Goal: Task Accomplishment & Management: Manage account settings

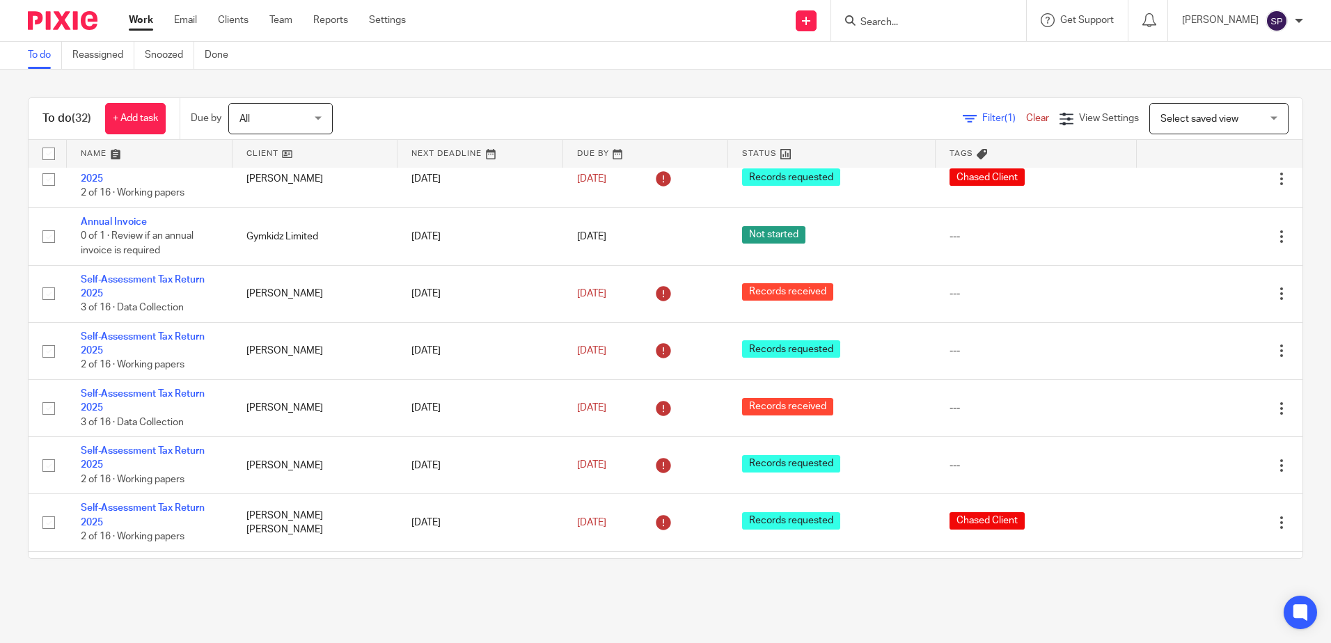
scroll to position [1455, 0]
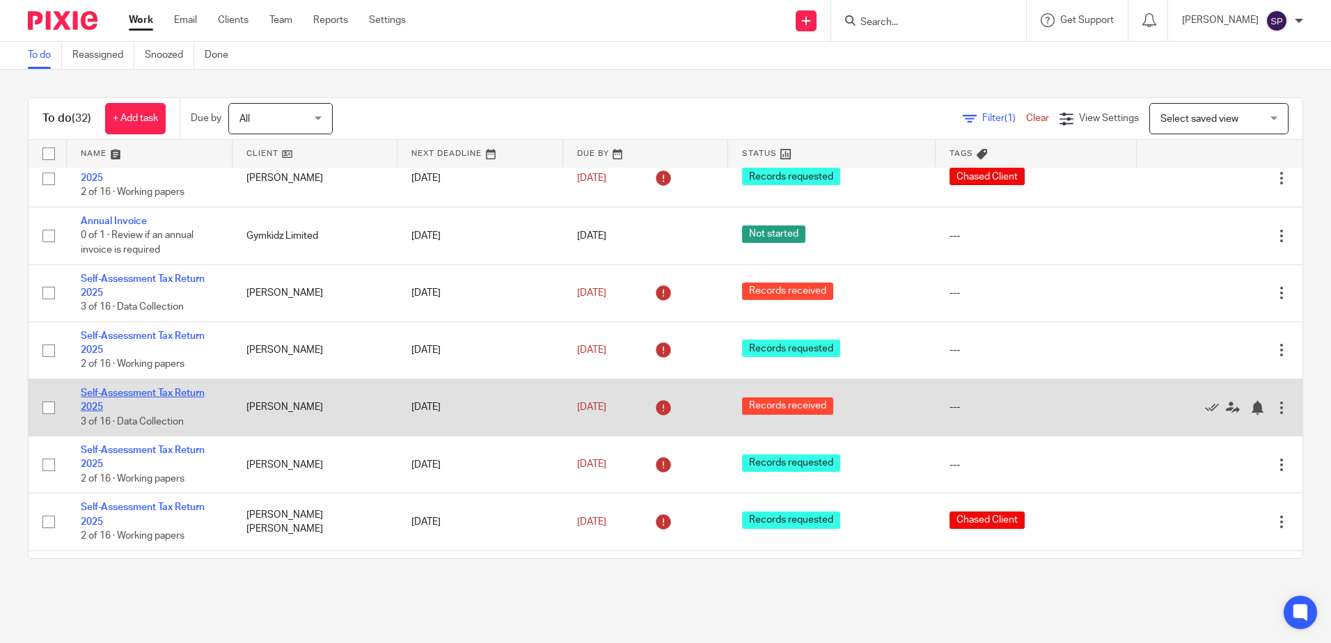
click at [164, 388] on link "Self-Assessment Tax Return 2025" at bounding box center [143, 400] width 124 height 24
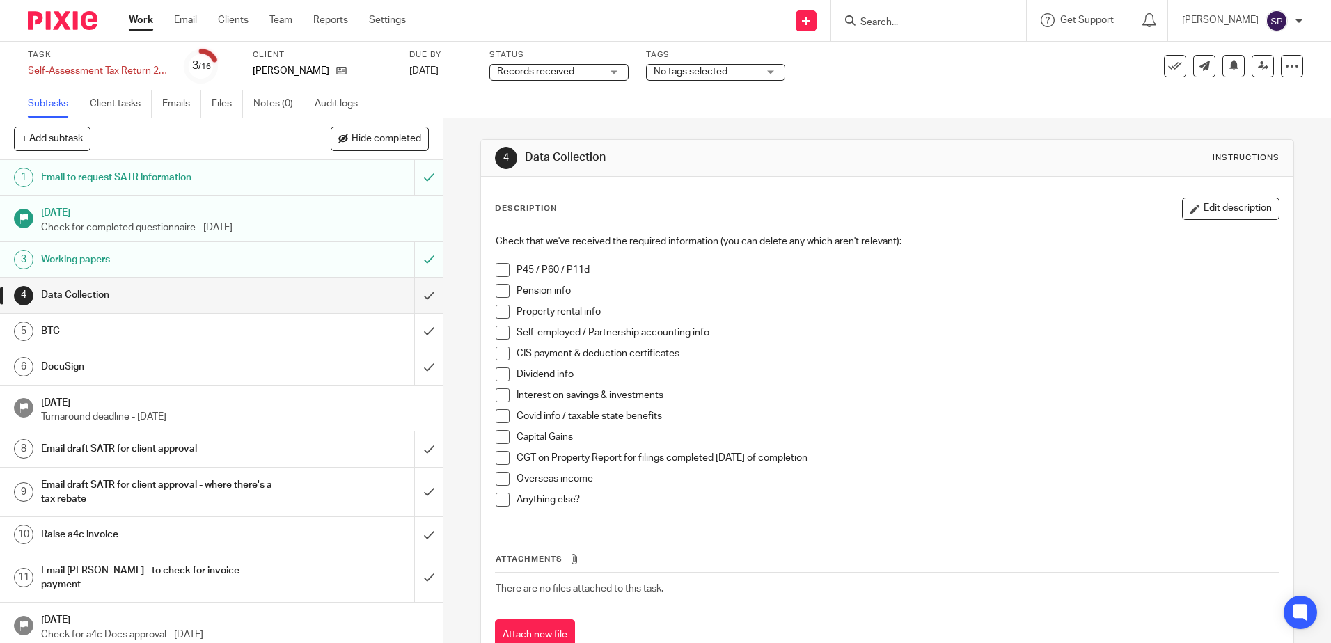
click at [617, 74] on div "Records received Records received" at bounding box center [558, 72] width 139 height 17
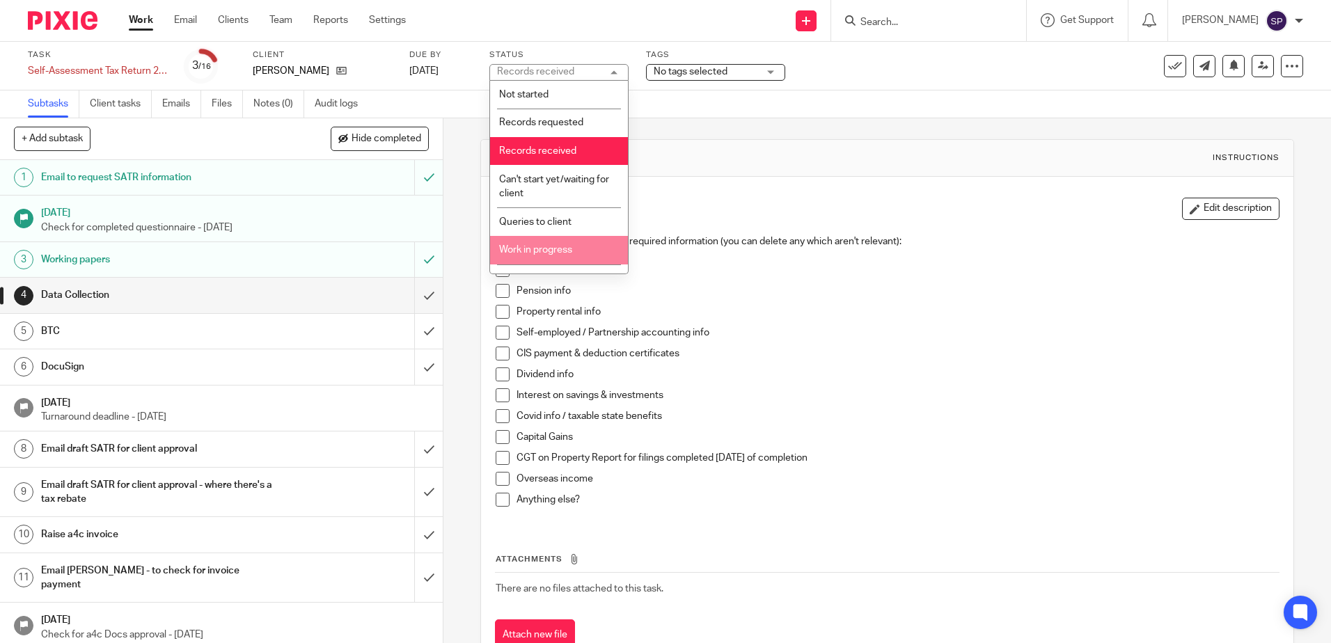
click at [553, 241] on li "Work in progress" at bounding box center [559, 250] width 138 height 29
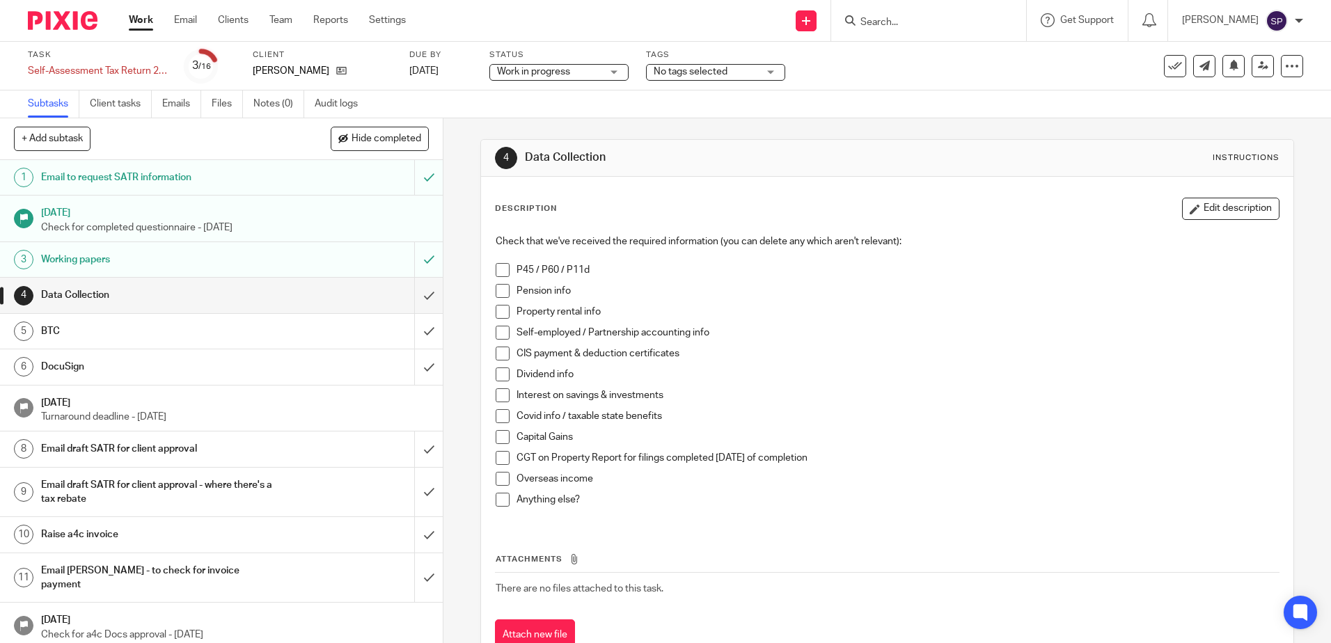
click at [141, 22] on link "Work" at bounding box center [141, 20] width 24 height 14
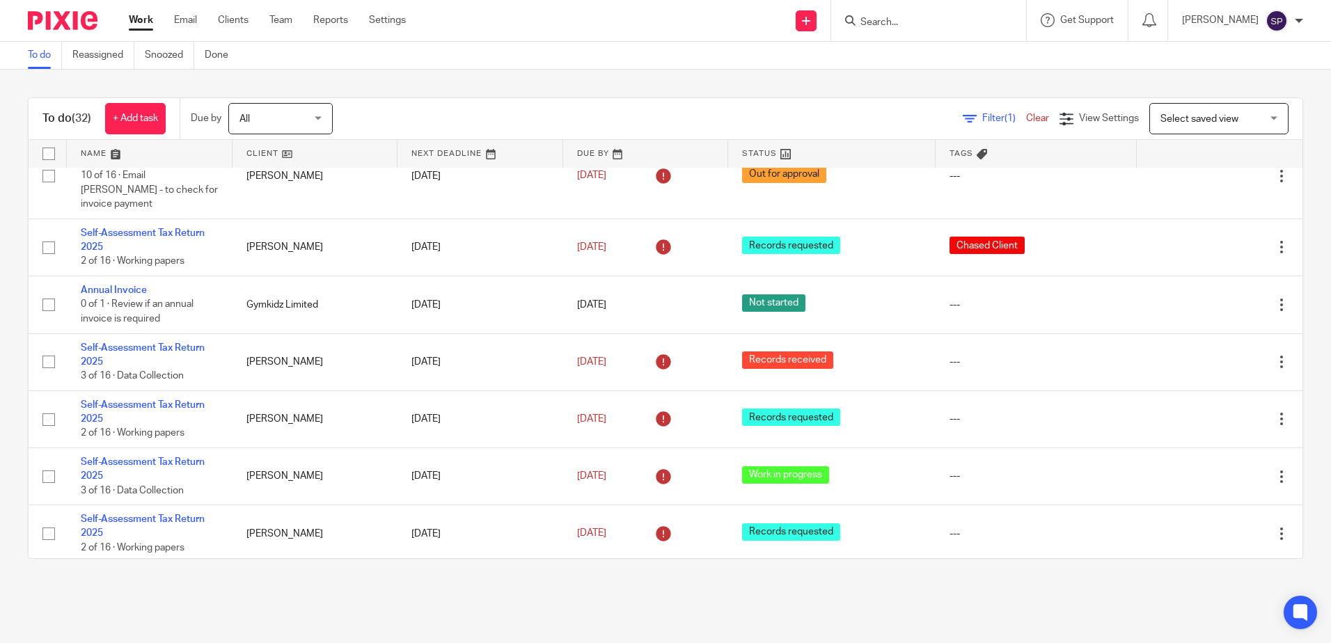
scroll to position [1392, 0]
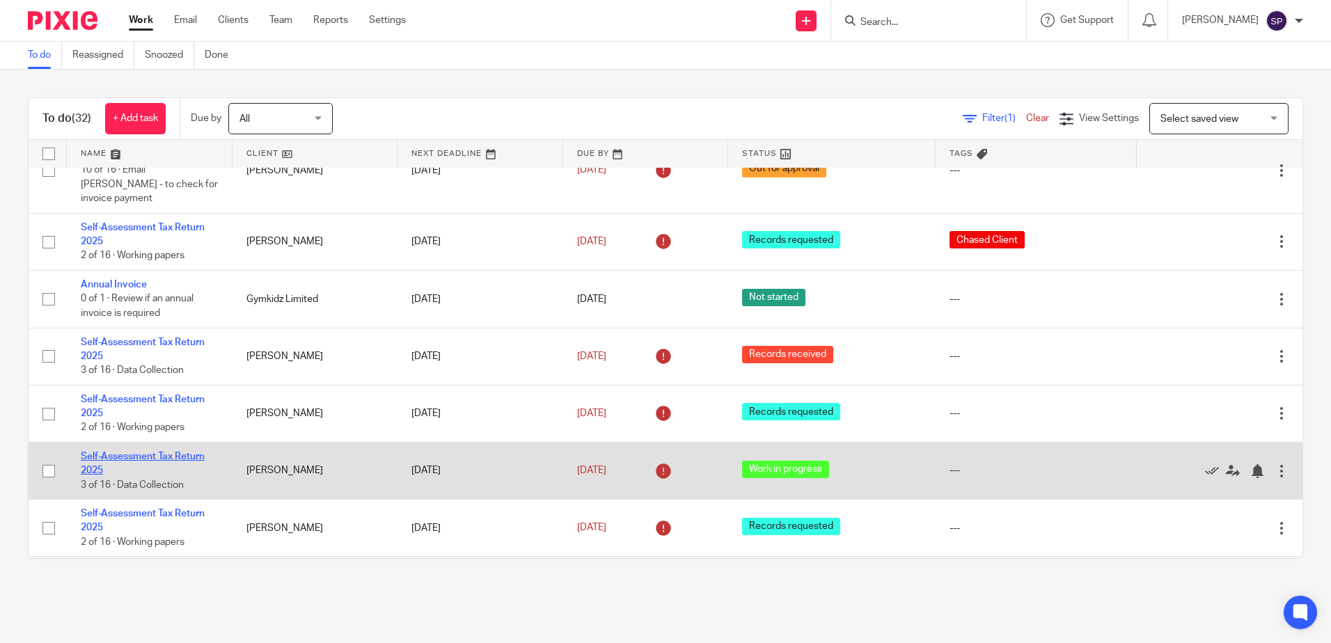
click at [152, 452] on link "Self-Assessment Tax Return 2025" at bounding box center [143, 464] width 124 height 24
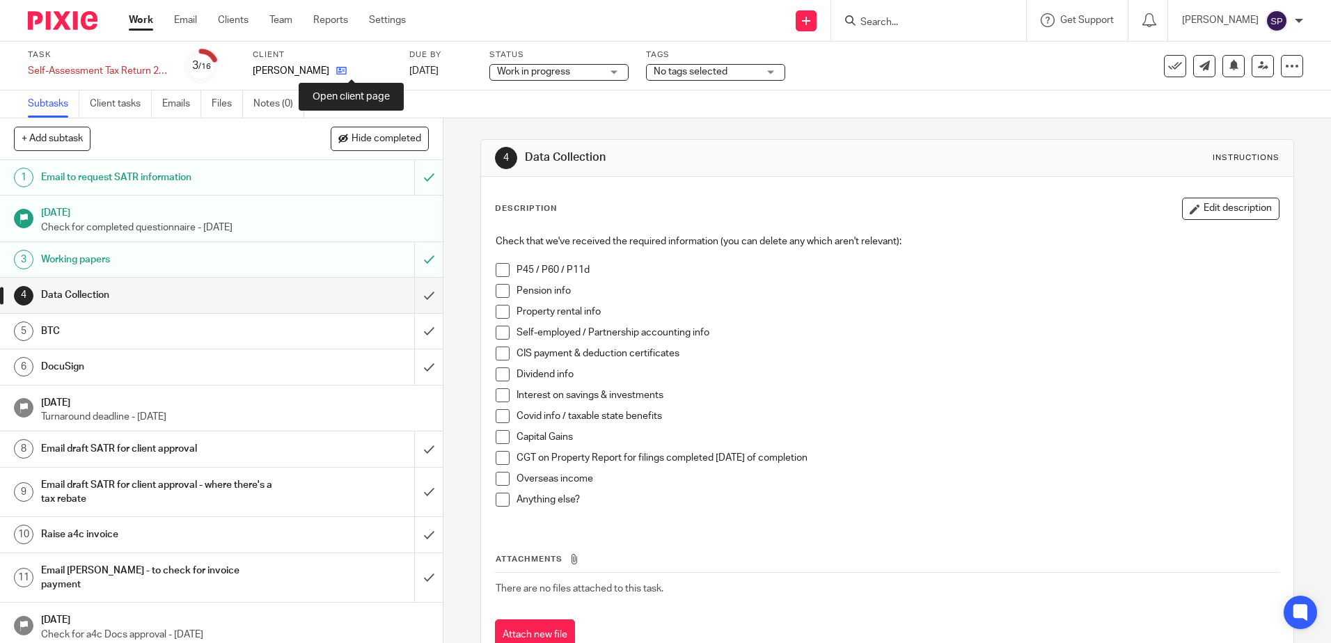
click at [347, 70] on icon at bounding box center [341, 70] width 10 height 10
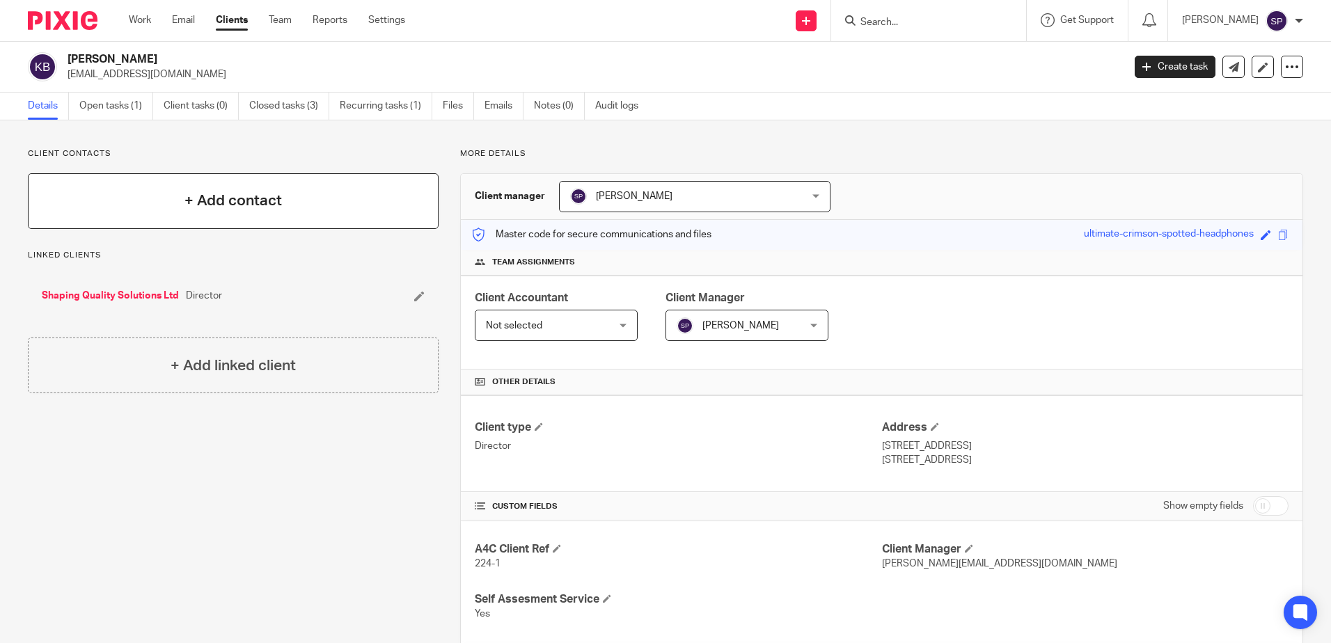
click at [211, 209] on h4 "+ Add contact" at bounding box center [232, 201] width 97 height 22
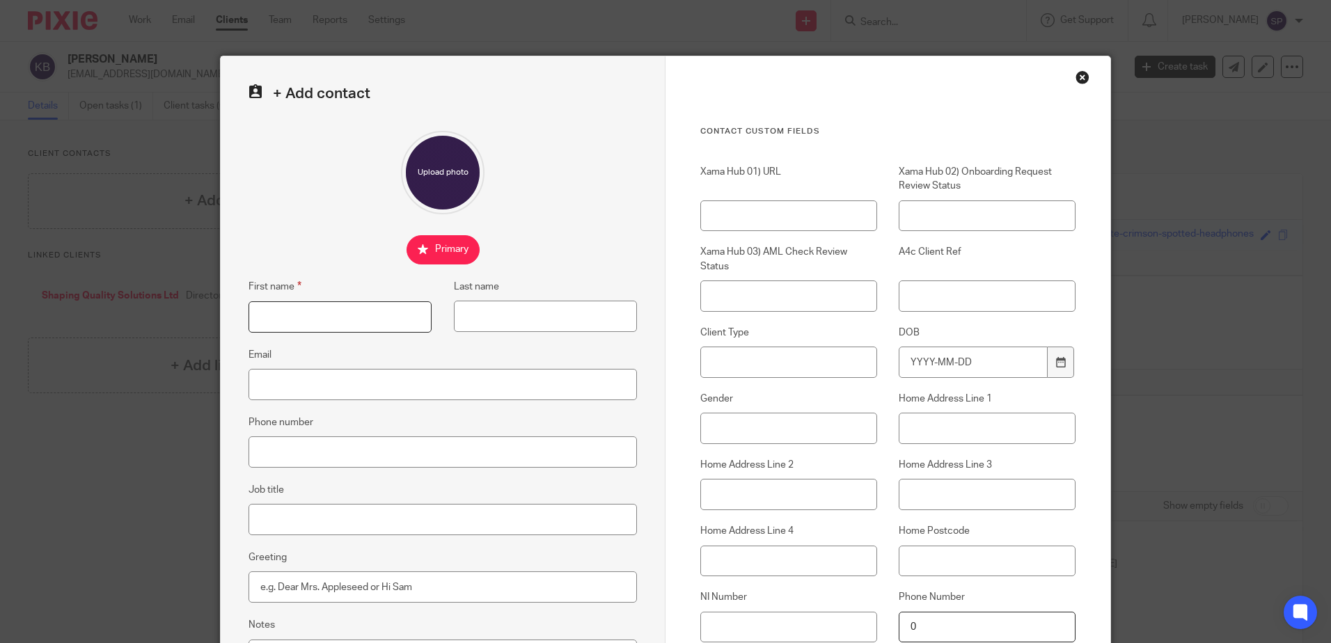
click at [290, 316] on input "First name" at bounding box center [339, 316] width 183 height 31
type input "Kerry"
click at [475, 313] on input "Last name" at bounding box center [545, 316] width 183 height 31
type input "Gentleman"
click at [289, 520] on input "Job title" at bounding box center [442, 519] width 388 height 31
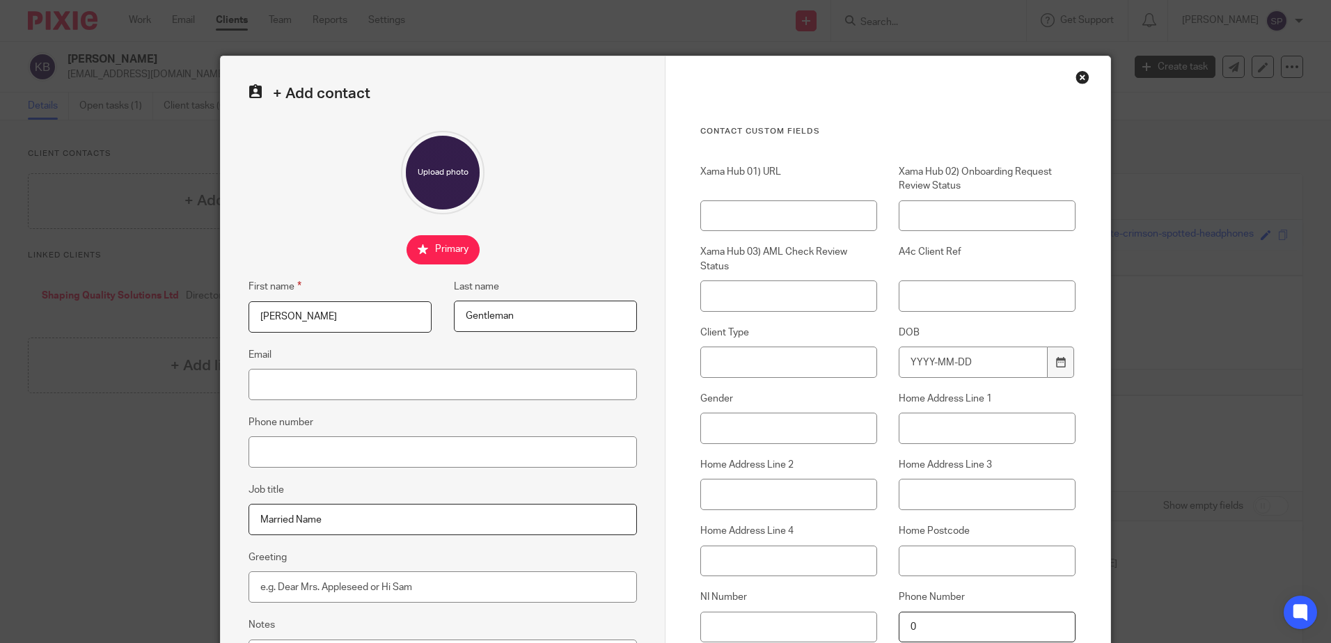
type input "Married Name"
click at [344, 383] on input "Email" at bounding box center [442, 384] width 388 height 31
paste input "[EMAIL_ADDRESS][DOMAIN_NAME]"
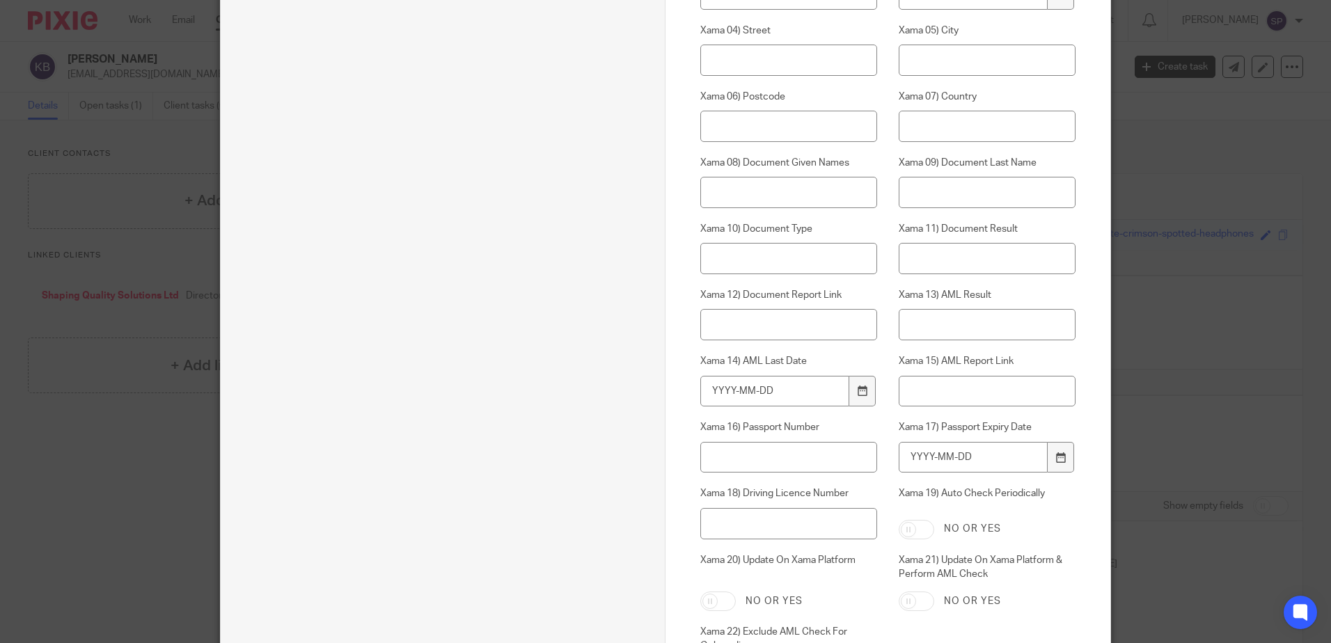
scroll to position [940, 0]
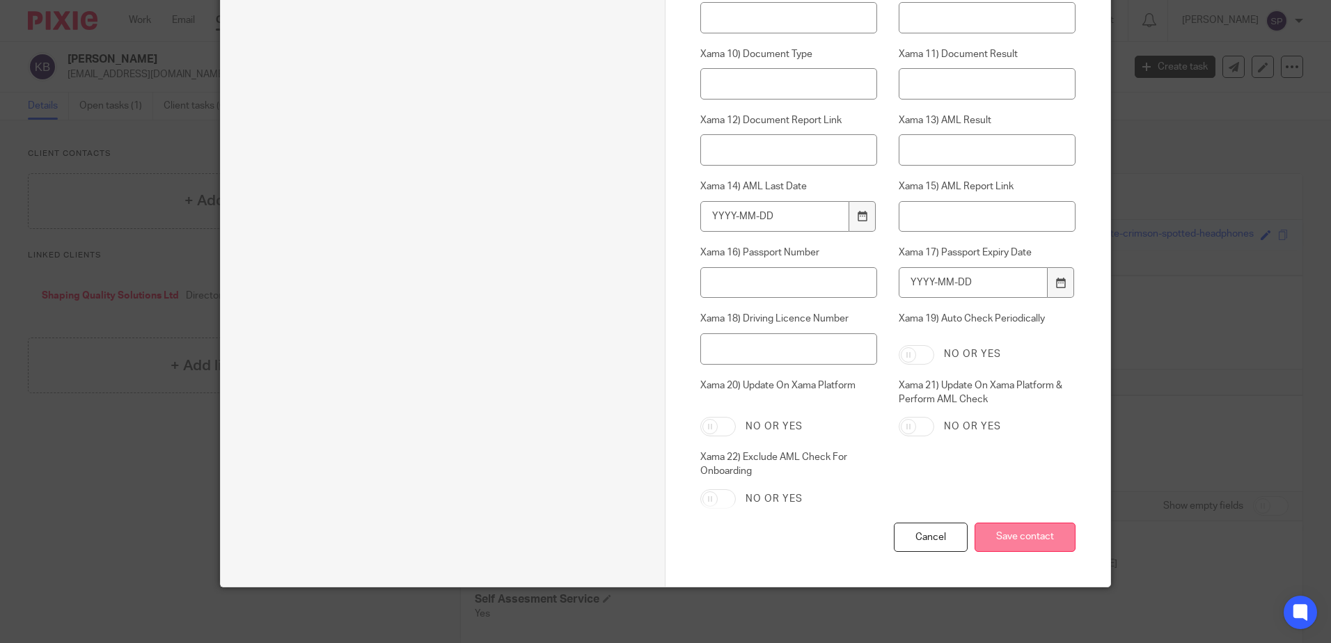
type input "kerrygentleman1@gmail.com"
click at [1029, 537] on input "Save contact" at bounding box center [1024, 538] width 101 height 30
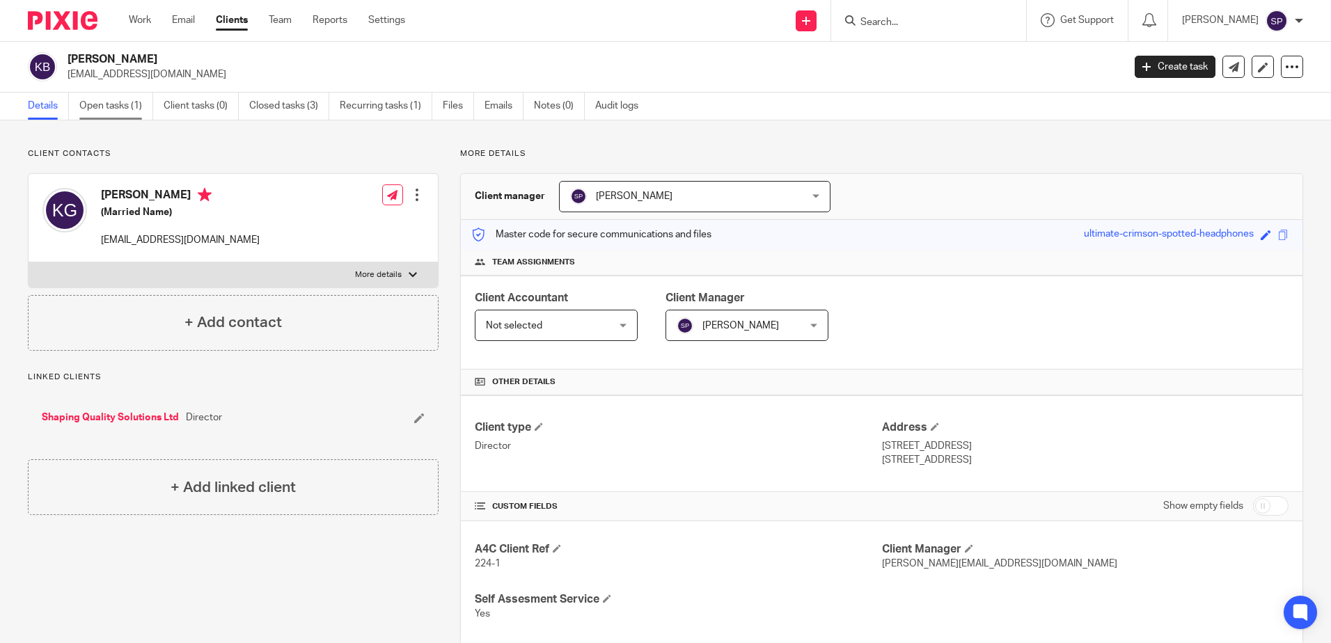
click at [110, 102] on link "Open tasks (1)" at bounding box center [116, 106] width 74 height 27
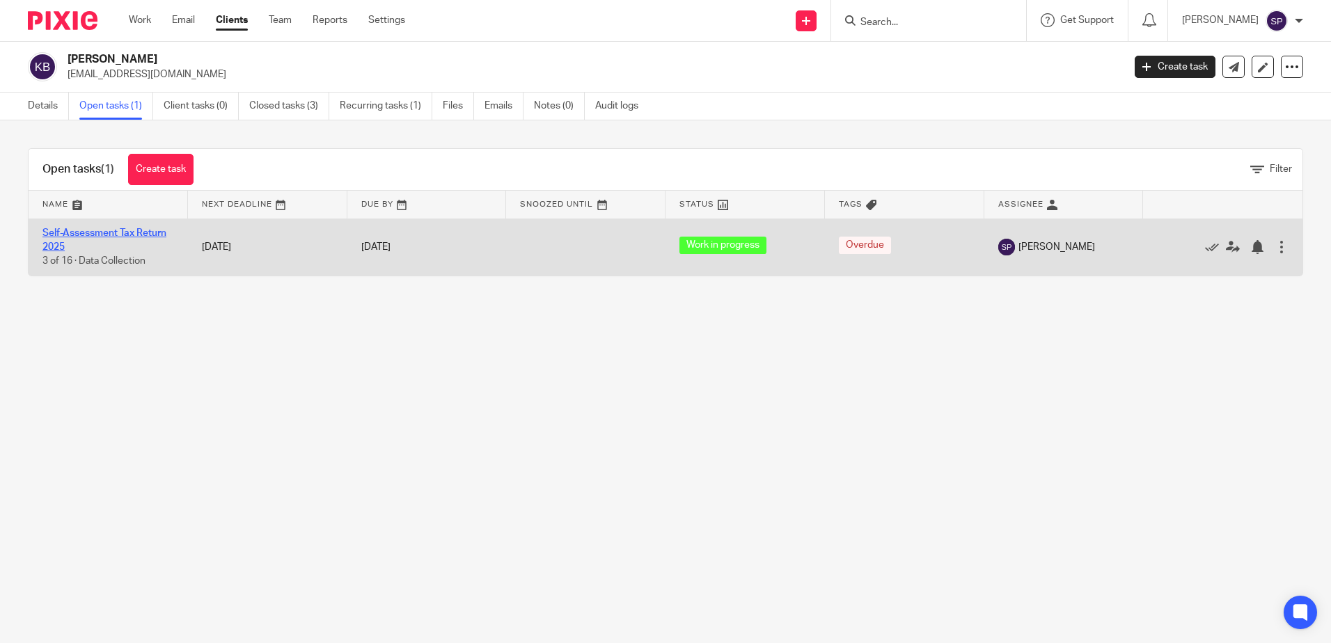
click at [126, 235] on link "Self-Assessment Tax Return 2025" at bounding box center [104, 240] width 124 height 24
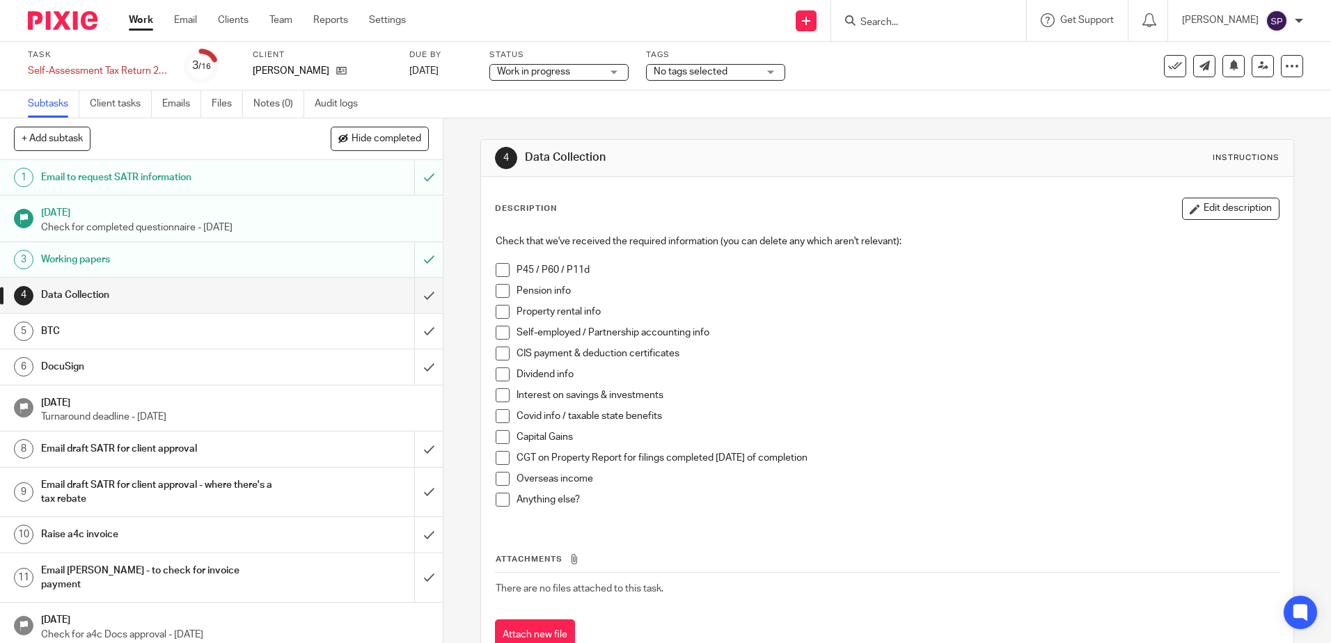
click at [93, 447] on h1 "Email draft SATR for client approval" at bounding box center [160, 448] width 239 height 21
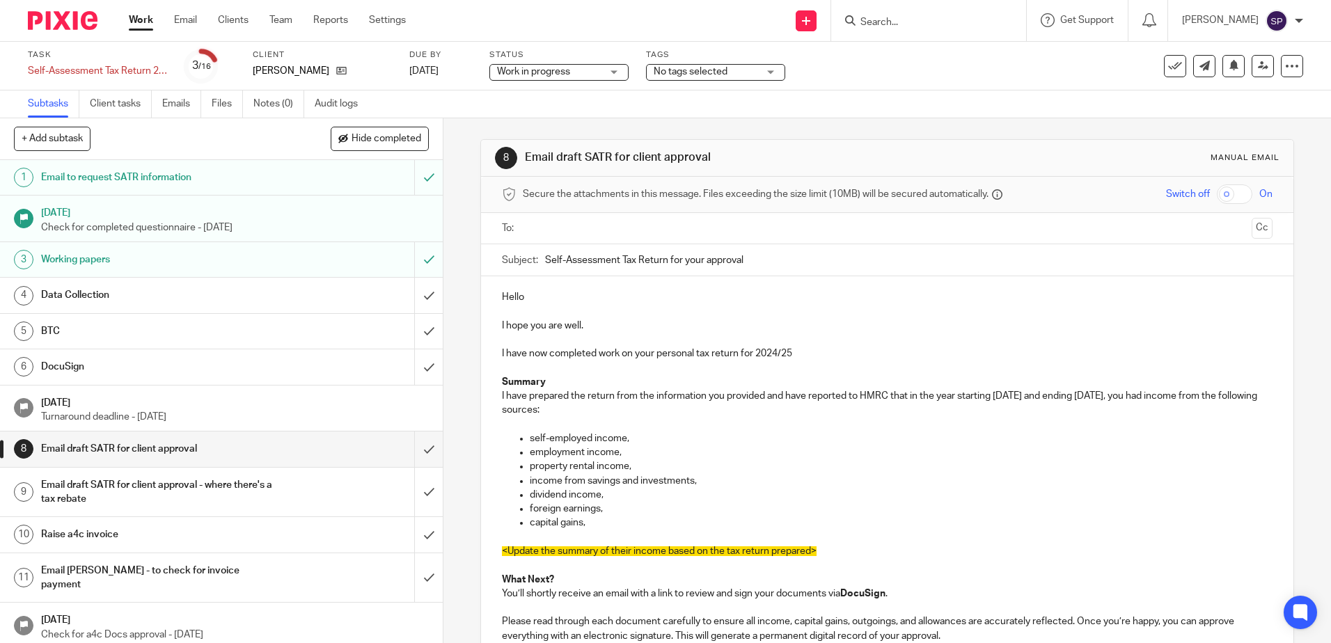
click at [577, 235] on input "text" at bounding box center [885, 229] width 717 height 16
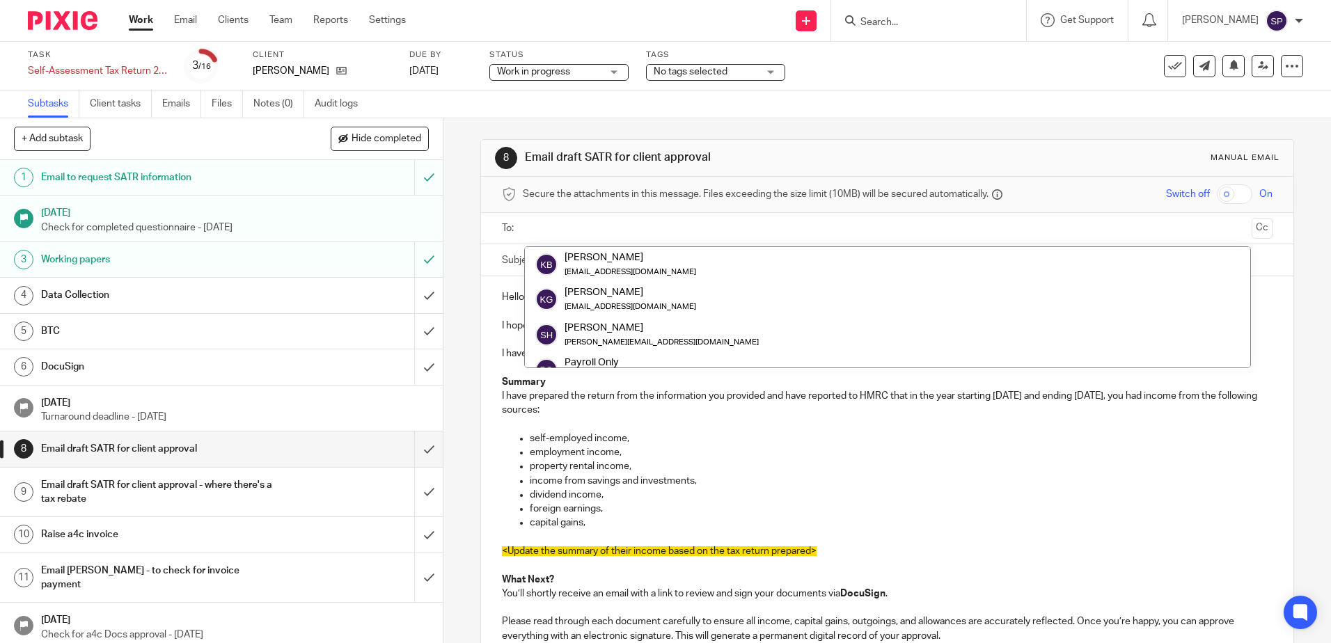
click at [452, 288] on div "8 Email draft SATR for client approval Manual email Secure the attachments in t…" at bounding box center [886, 380] width 887 height 525
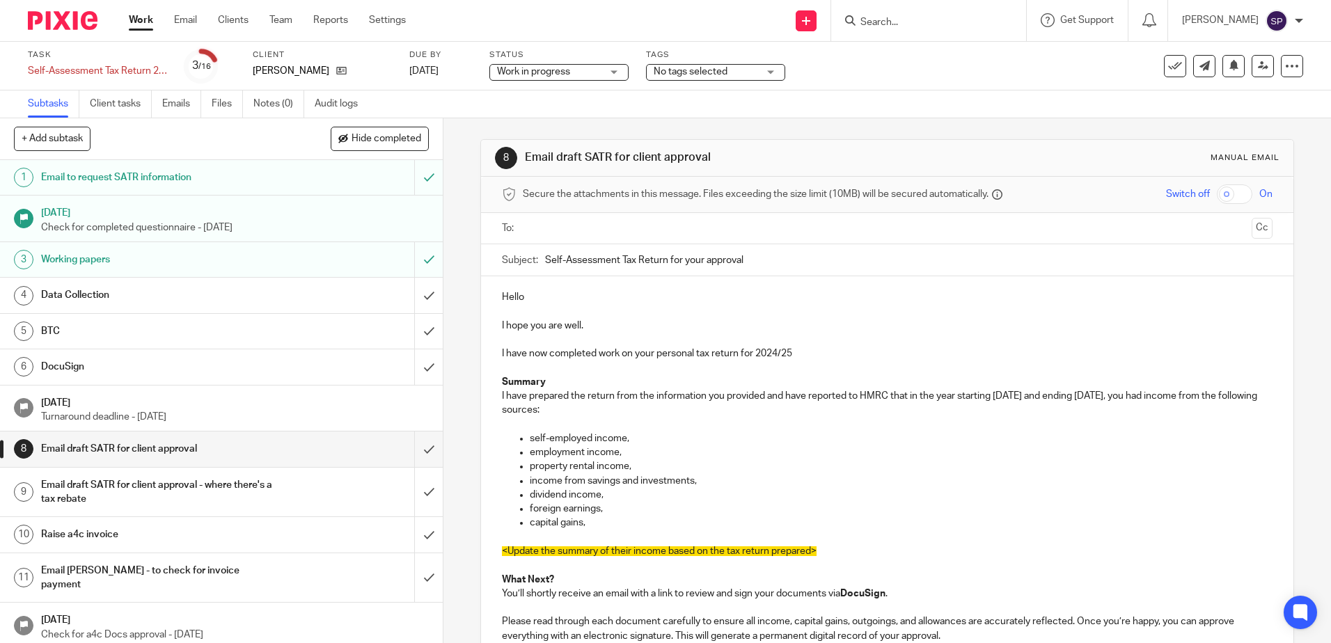
click at [602, 73] on div "Work in progress Work in progress" at bounding box center [558, 72] width 139 height 17
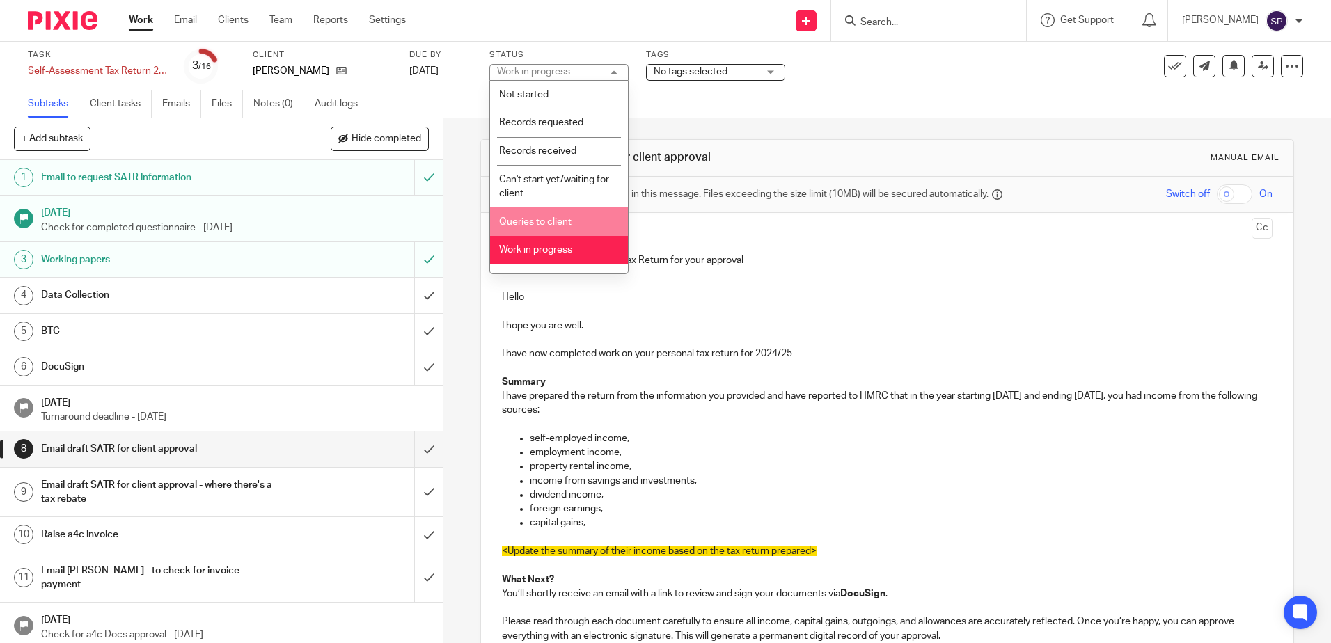
click at [546, 212] on li "Queries to client" at bounding box center [559, 221] width 138 height 29
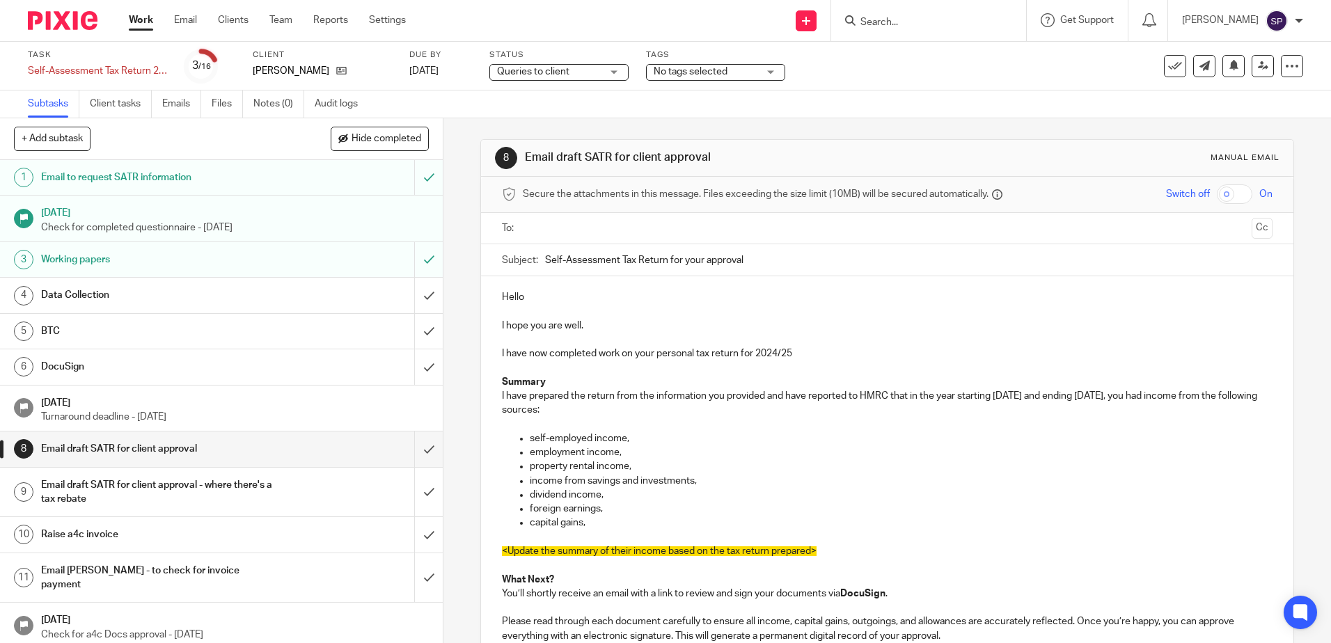
click at [367, 297] on div "Data Collection" at bounding box center [221, 295] width 360 height 21
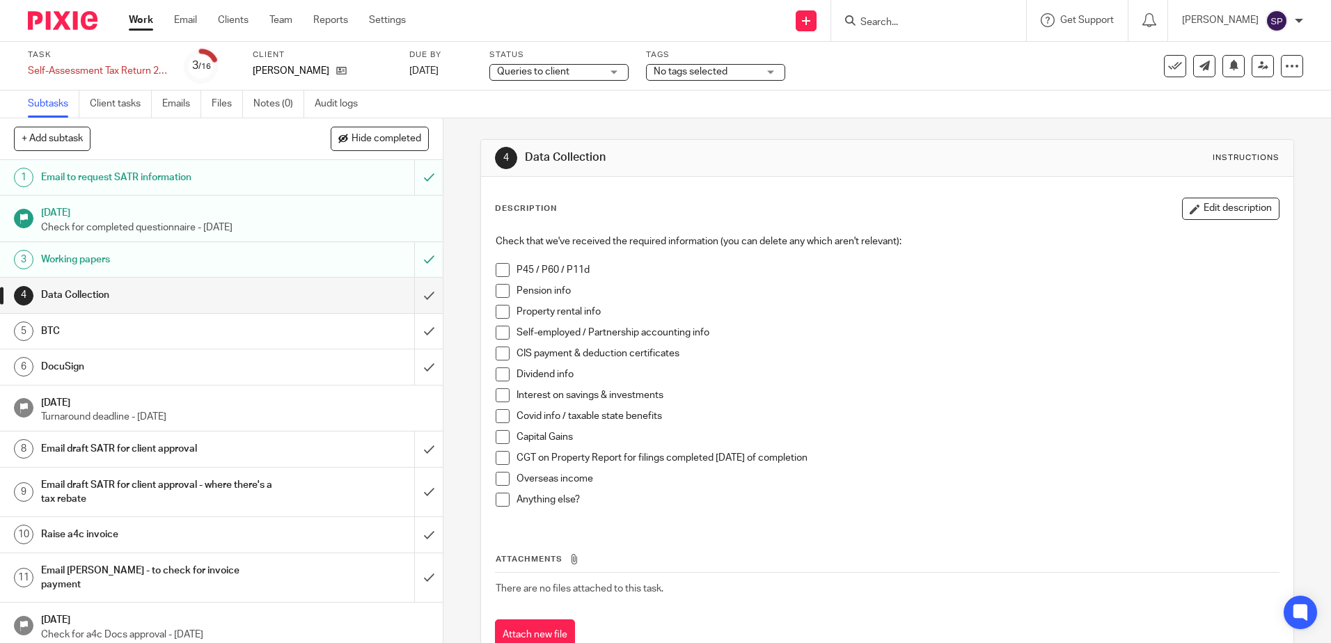
click at [142, 20] on link "Work" at bounding box center [141, 20] width 24 height 14
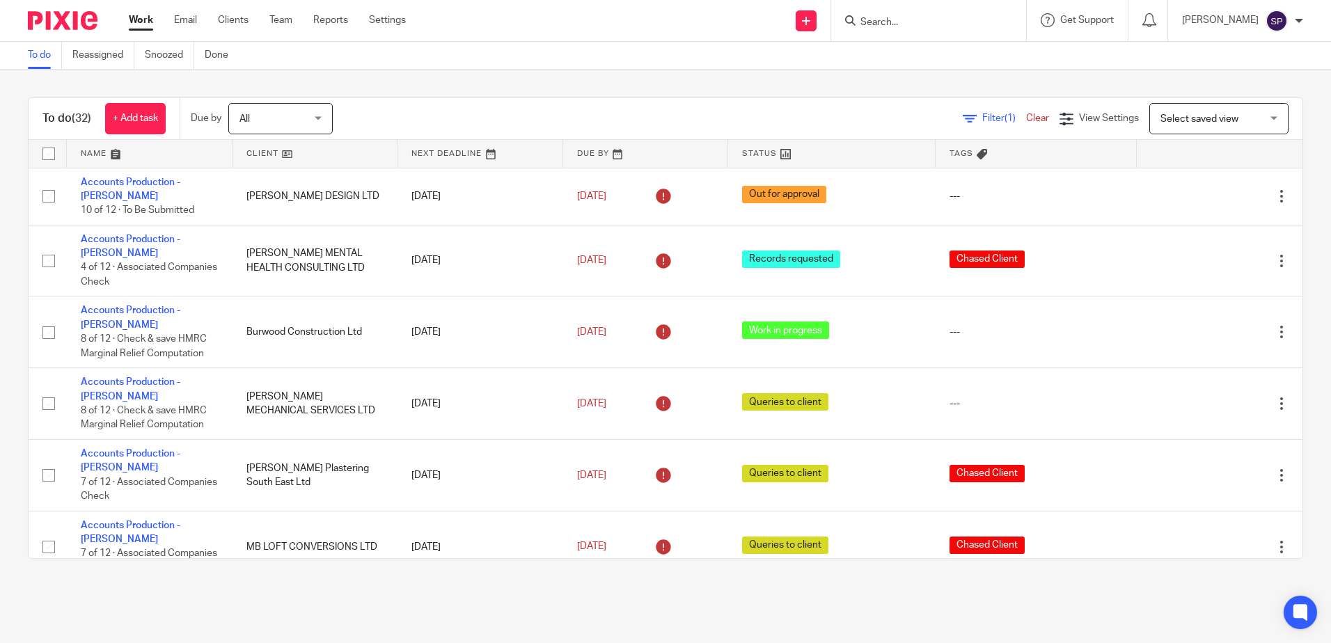
click at [424, 86] on div "To do (32) + Add task Due by All All [DATE] [DATE] This week Next week This mon…" at bounding box center [665, 328] width 1331 height 517
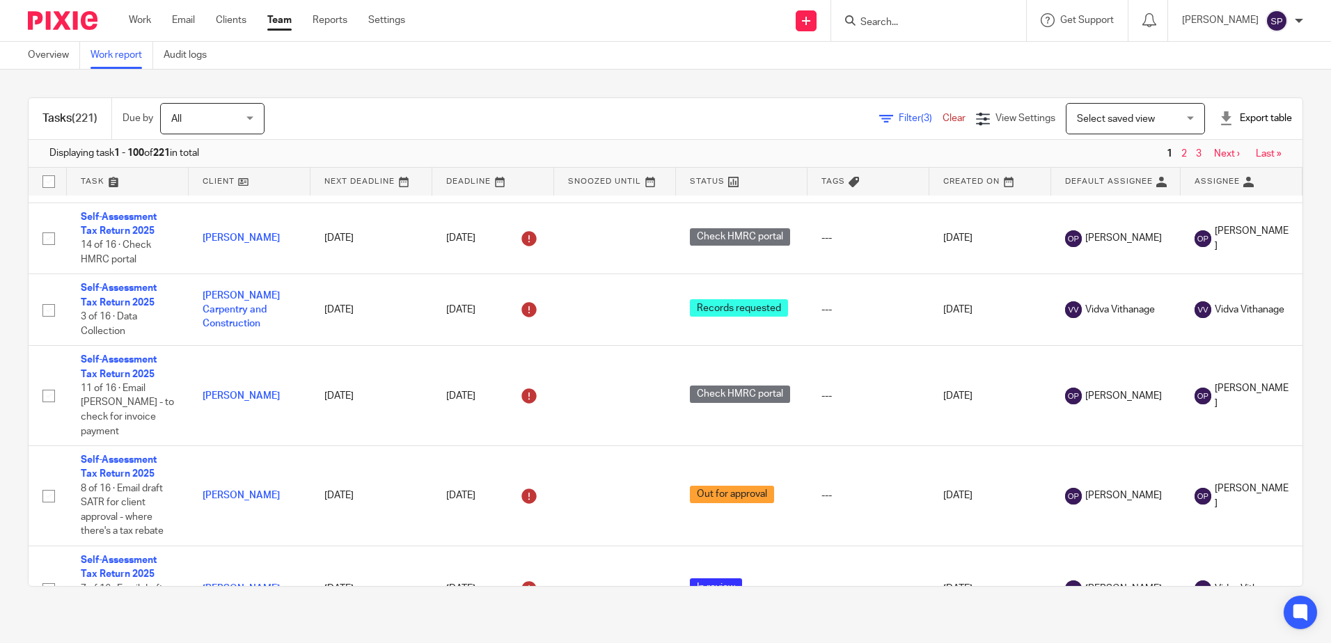
scroll to position [487, 0]
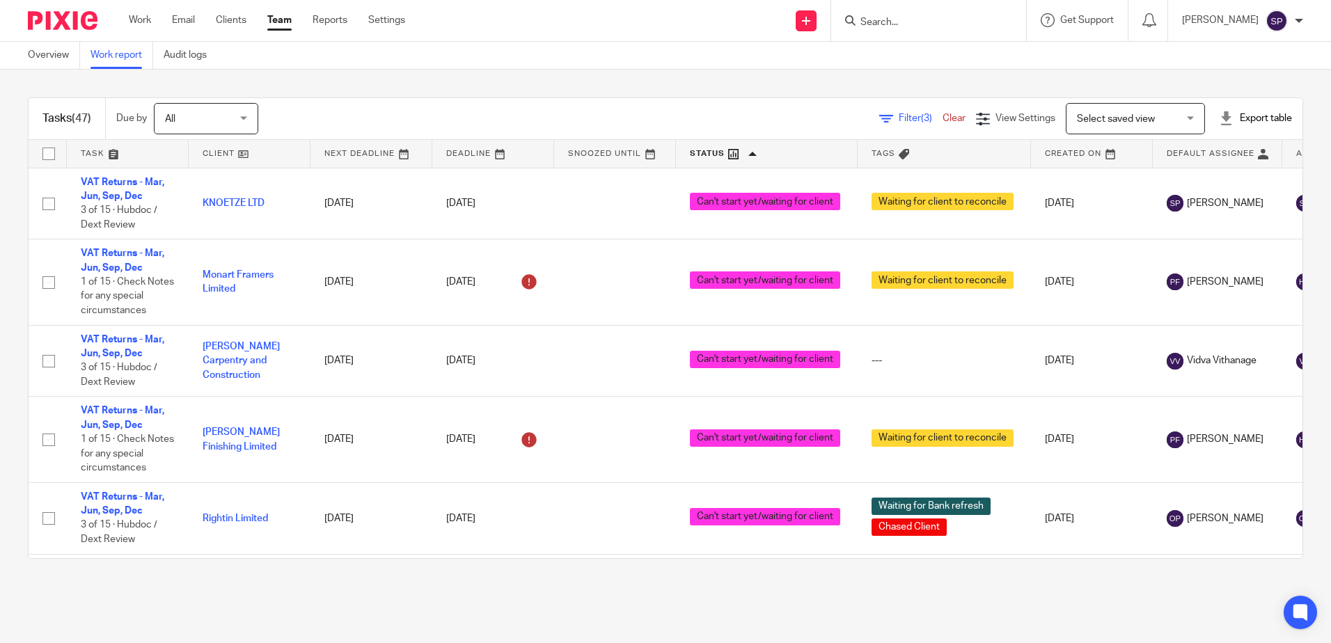
click at [374, 79] on div "Tasks (47) Due by All All [DATE] [DATE] This week Next week This month Next mon…" at bounding box center [665, 328] width 1331 height 517
click at [235, 84] on div "Tasks (47) Due by All All Today Tomorrow This week Next week This month Next mo…" at bounding box center [665, 328] width 1331 height 517
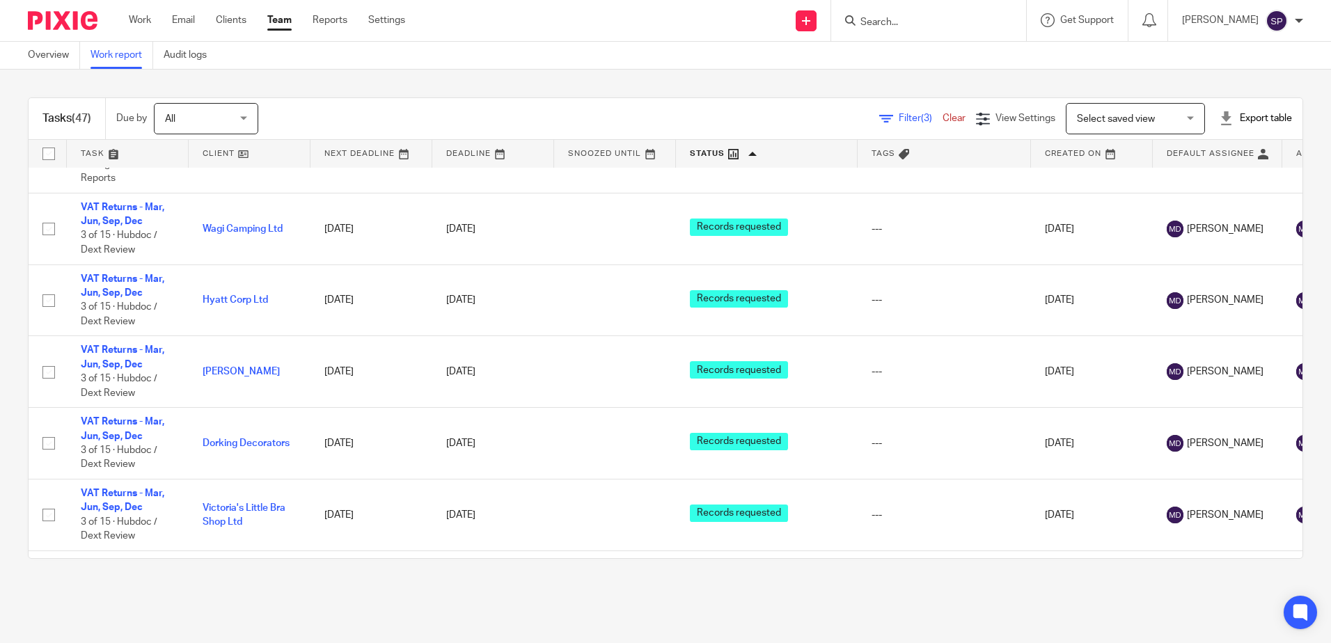
scroll to position [2088, 0]
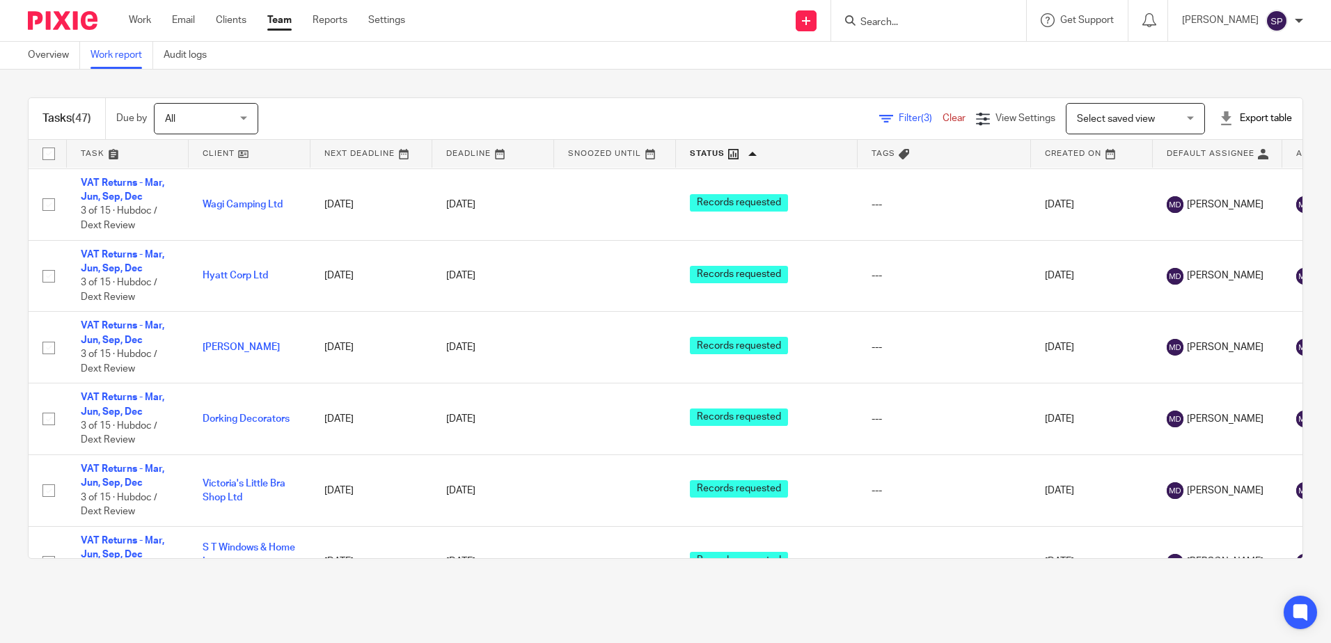
click at [884, 109] on div "Filter (3) Clear View Settings View Settings (3) Filters Clear Save Manage save…" at bounding box center [792, 118] width 1019 height 31
click at [898, 120] on span "Filter (3)" at bounding box center [920, 118] width 44 height 10
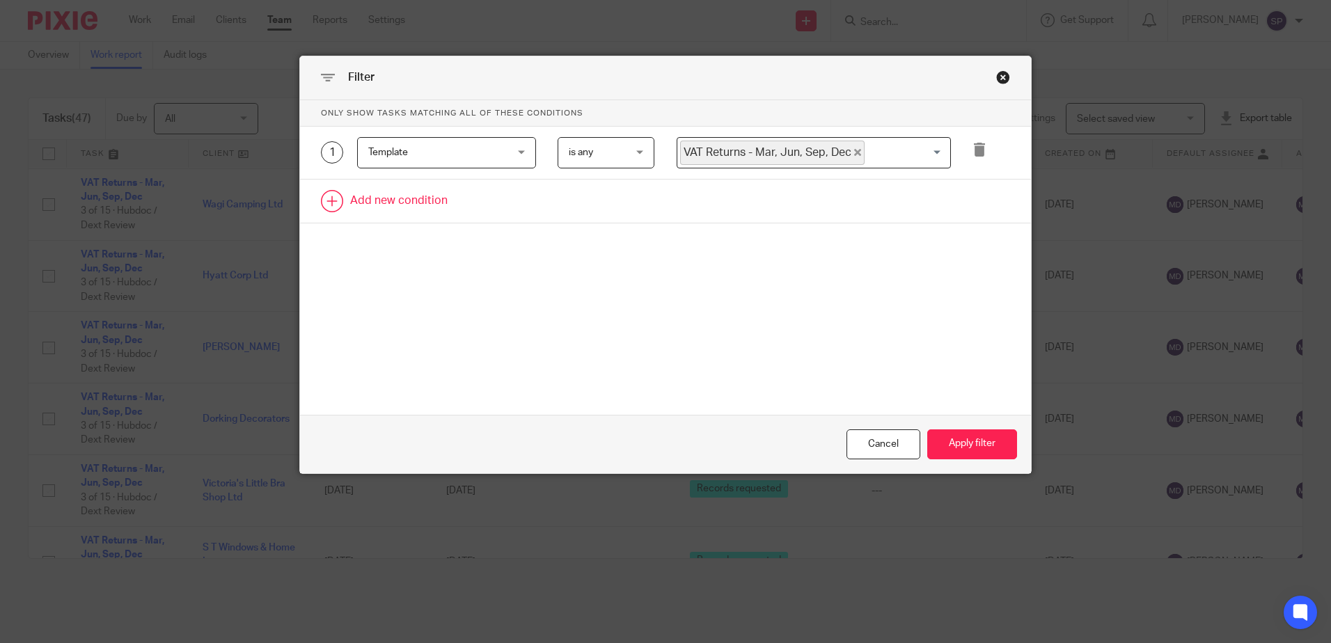
click at [416, 198] on link at bounding box center [665, 201] width 731 height 43
click at [422, 217] on div "Field" at bounding box center [435, 205] width 134 height 29
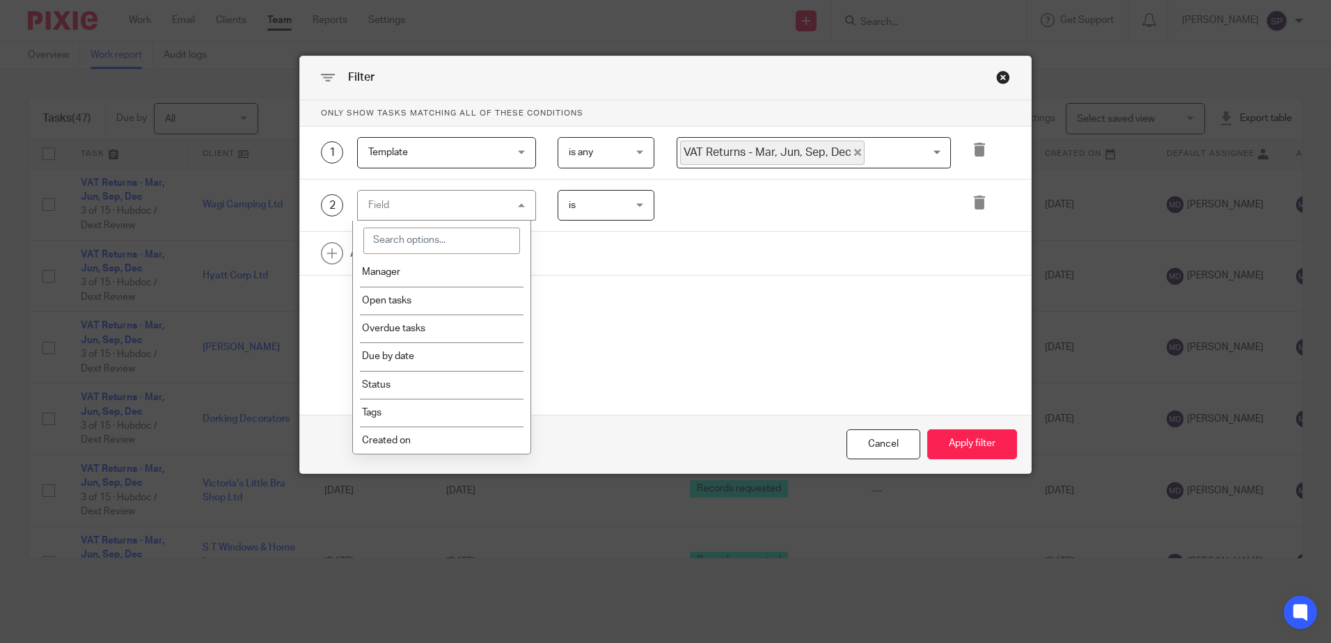
scroll to position [139, 0]
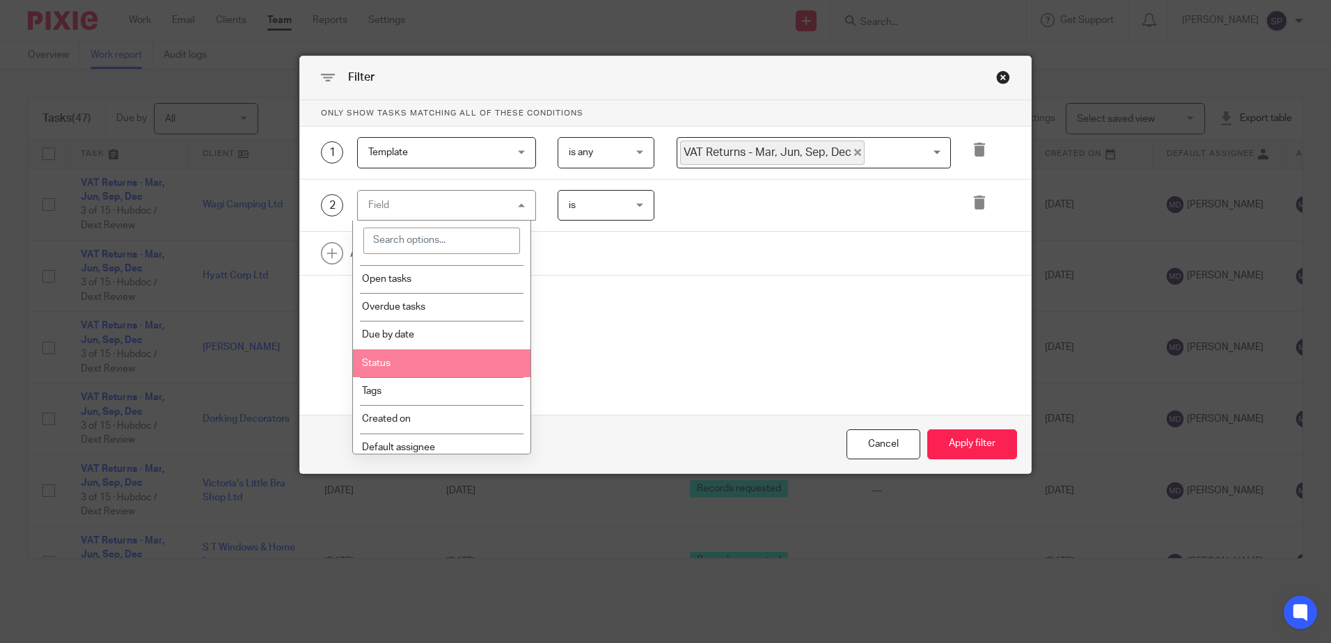
click at [402, 375] on li "Status" at bounding box center [441, 363] width 177 height 28
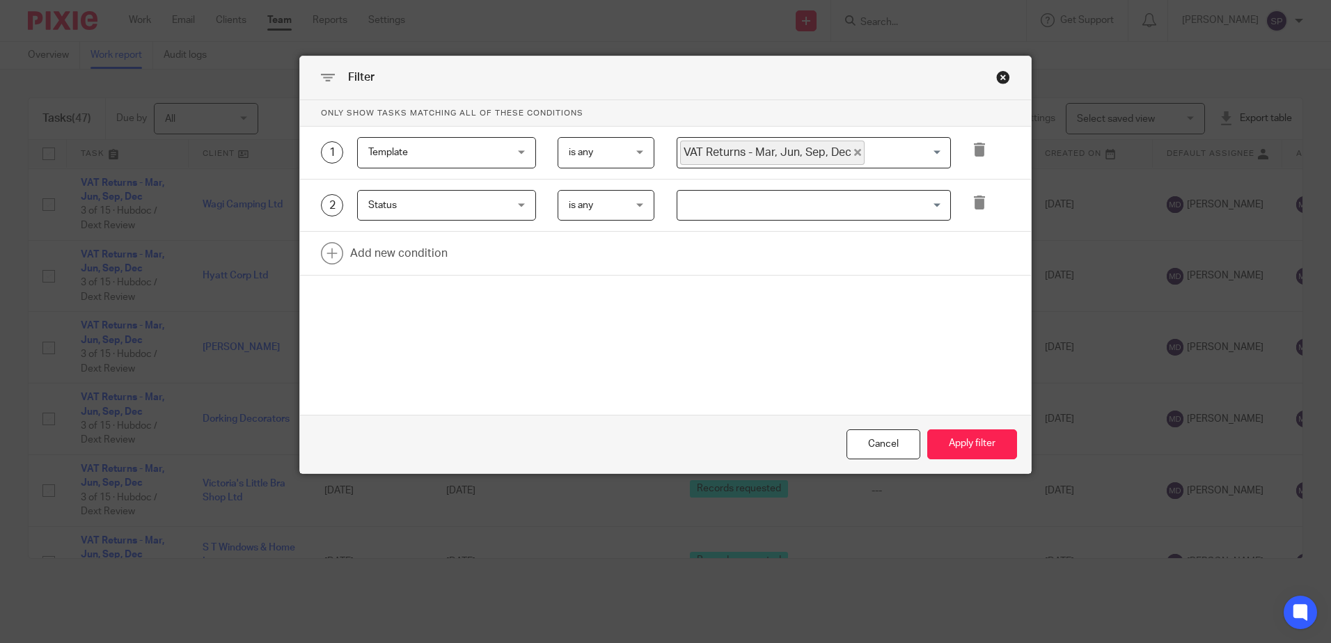
click at [700, 203] on input "Search for option" at bounding box center [810, 205] width 264 height 24
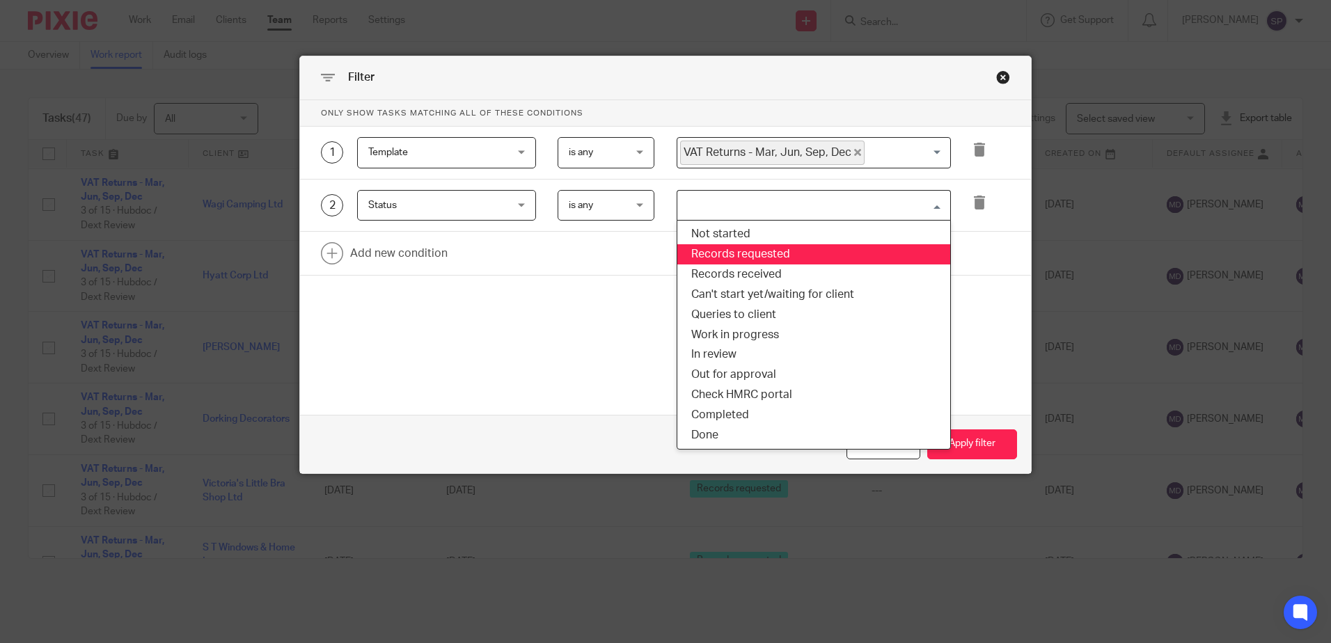
click at [703, 256] on li "Records requested" at bounding box center [813, 254] width 273 height 20
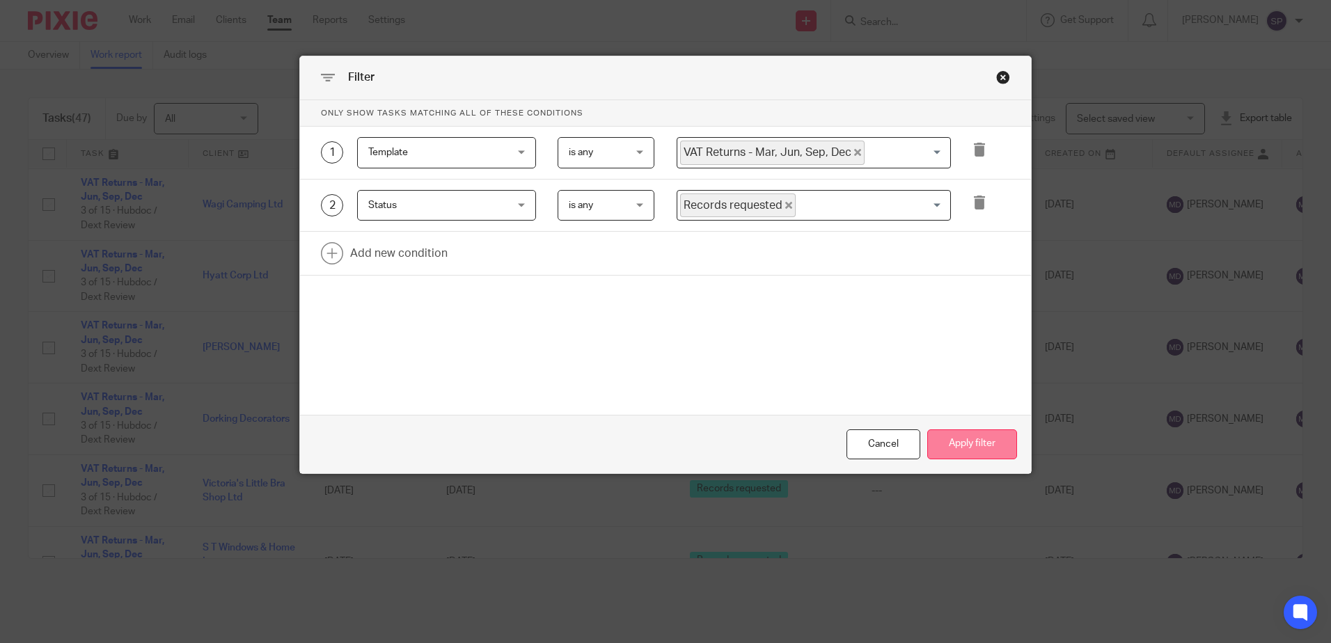
click at [959, 454] on button "Apply filter" at bounding box center [972, 444] width 90 height 30
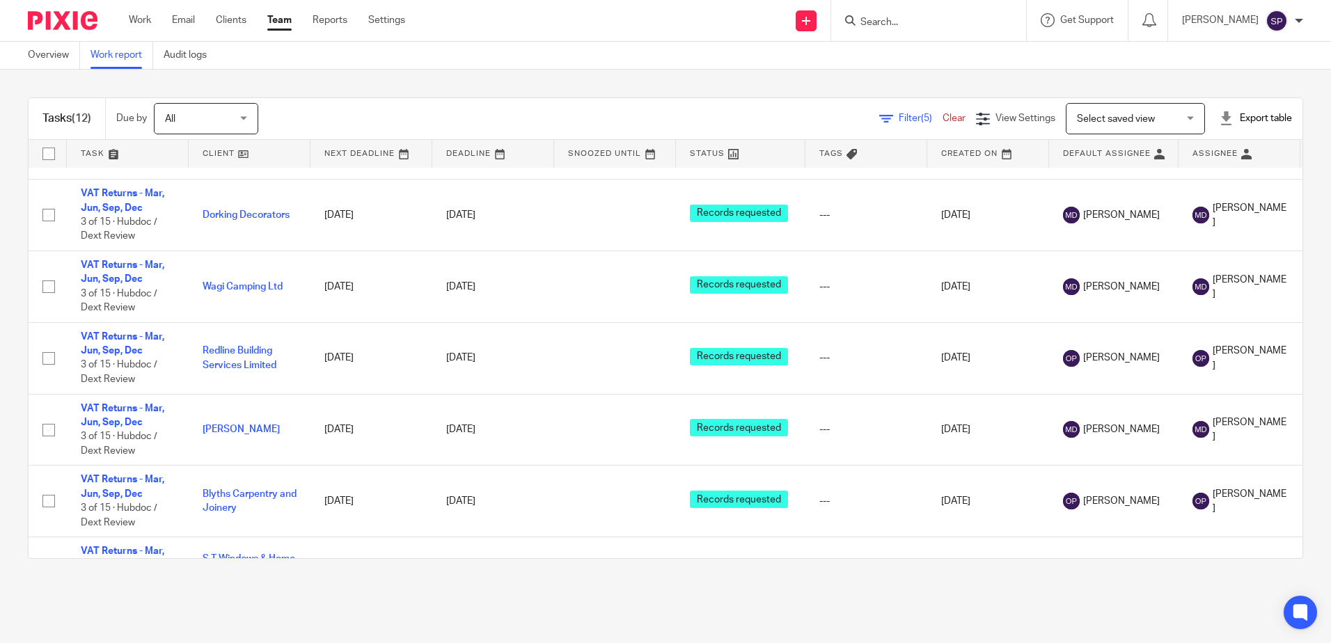
scroll to position [478, 0]
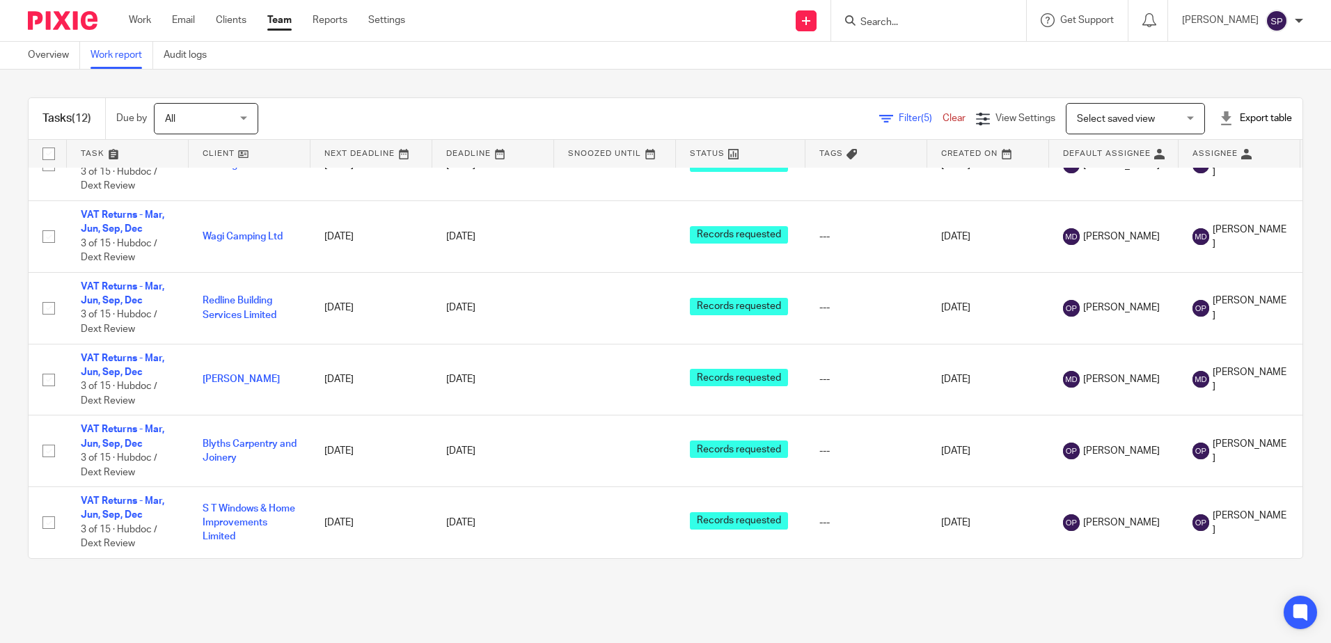
click at [898, 116] on span "Filter (5)" at bounding box center [920, 118] width 44 height 10
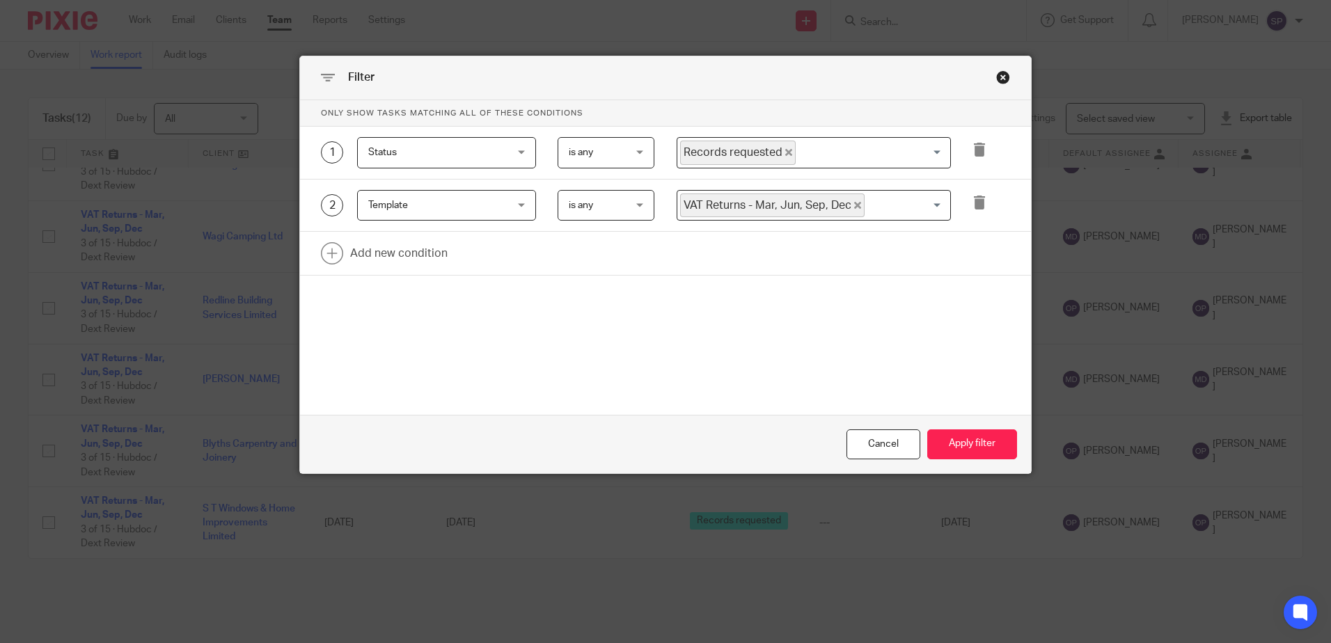
click at [785, 154] on icon "Deselect Records requested" at bounding box center [788, 152] width 7 height 7
click at [780, 154] on input "Search for option" at bounding box center [810, 153] width 264 height 24
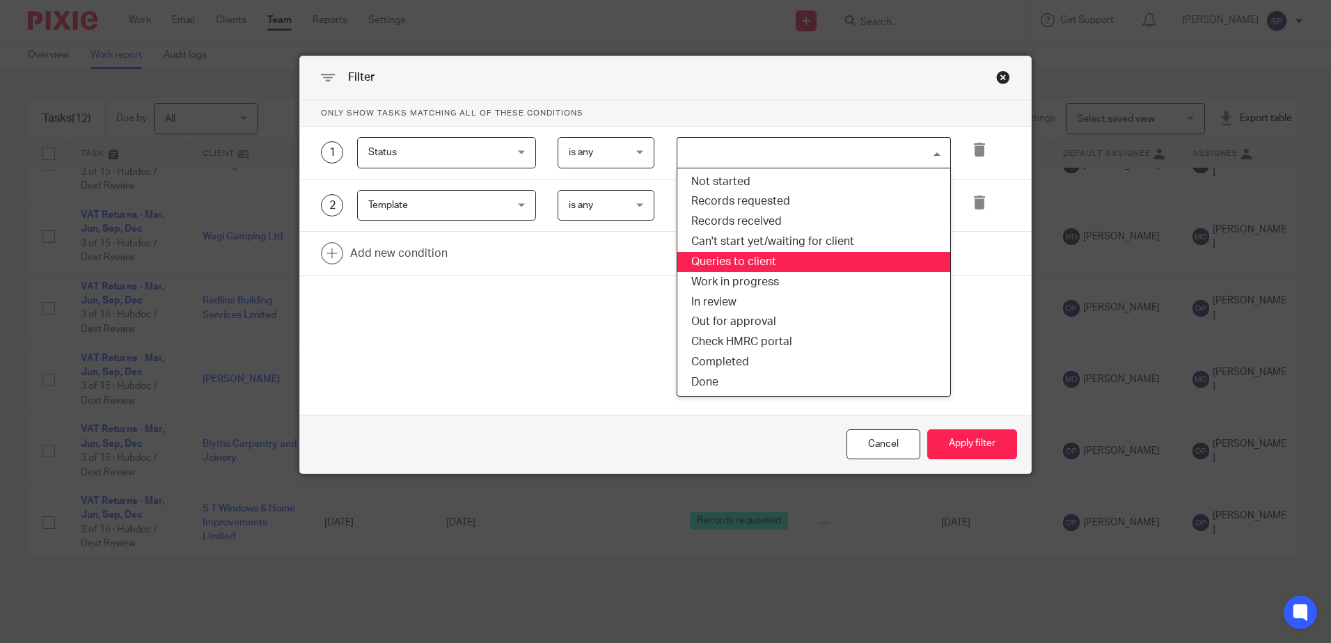
click at [731, 259] on li "Queries to client" at bounding box center [813, 262] width 273 height 20
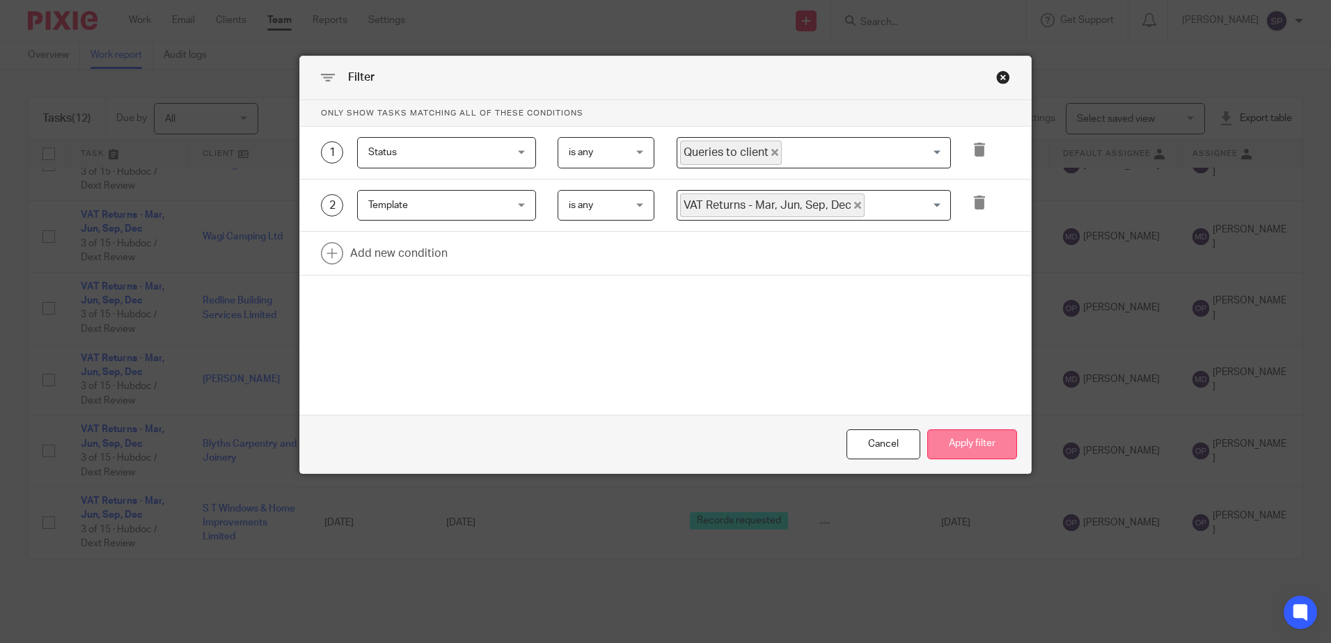
click at [971, 449] on button "Apply filter" at bounding box center [972, 444] width 90 height 30
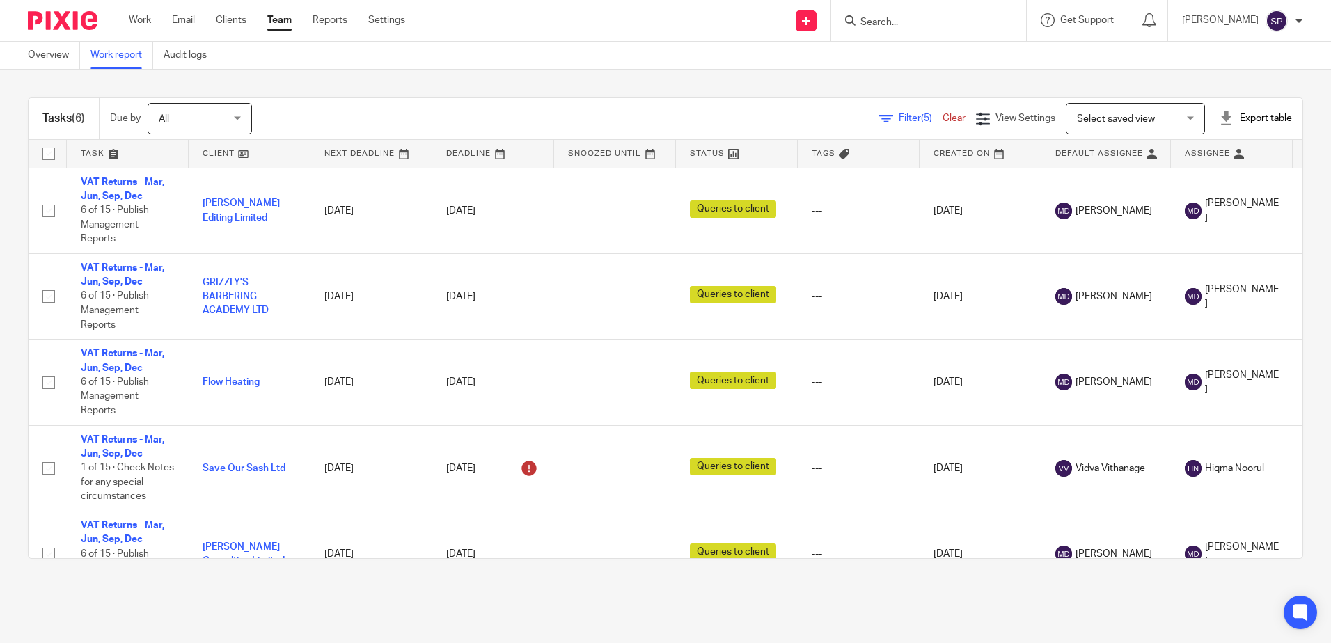
click at [898, 114] on span "Filter (5)" at bounding box center [920, 118] width 44 height 10
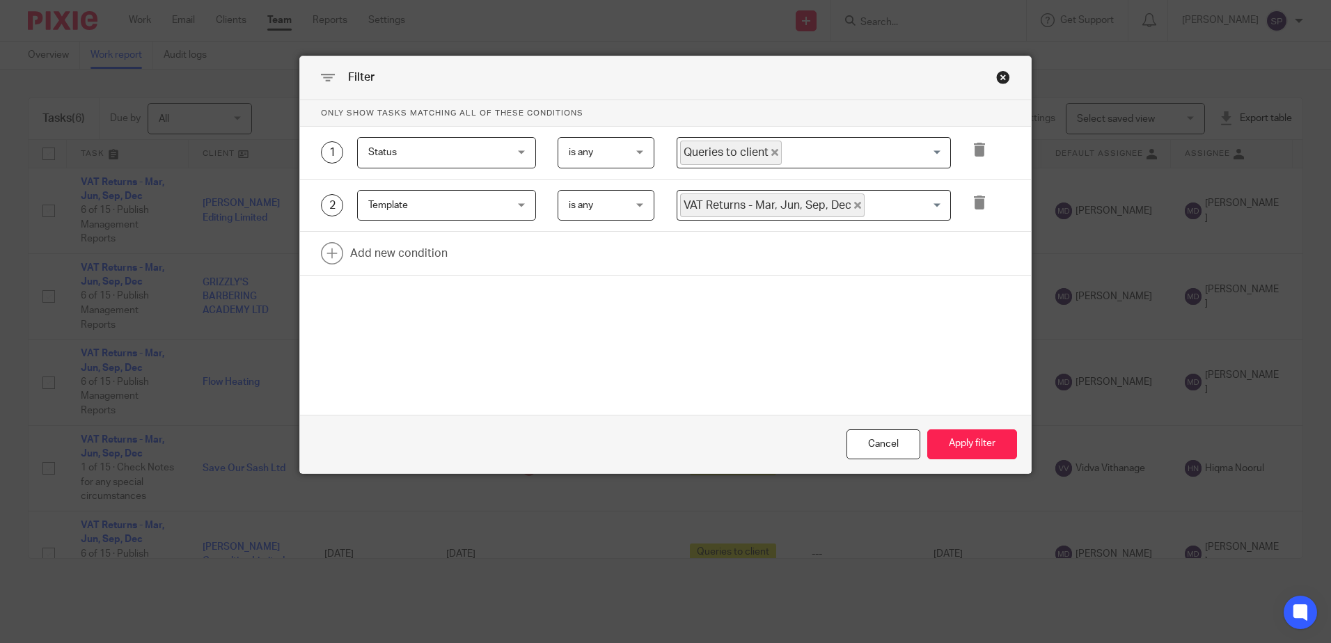
click at [771, 151] on icon "Deselect Queries to client" at bounding box center [774, 152] width 7 height 7
click at [764, 151] on input "Search for option" at bounding box center [810, 153] width 264 height 24
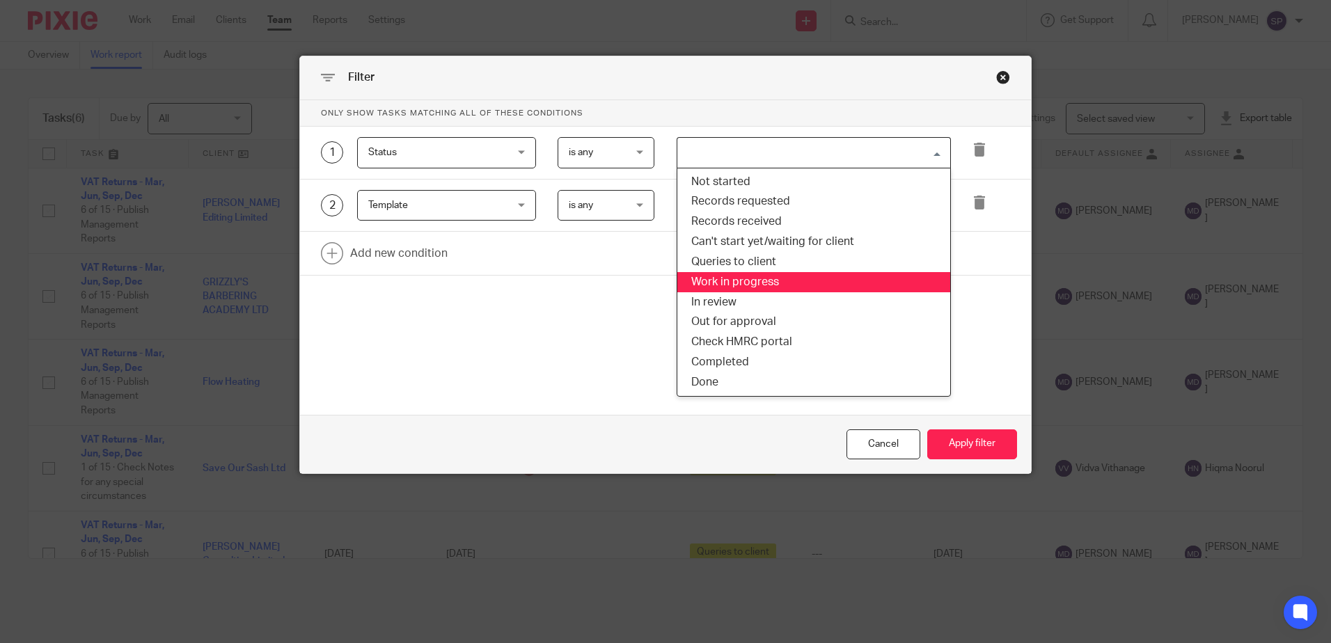
click at [736, 278] on li "Work in progress" at bounding box center [813, 282] width 273 height 20
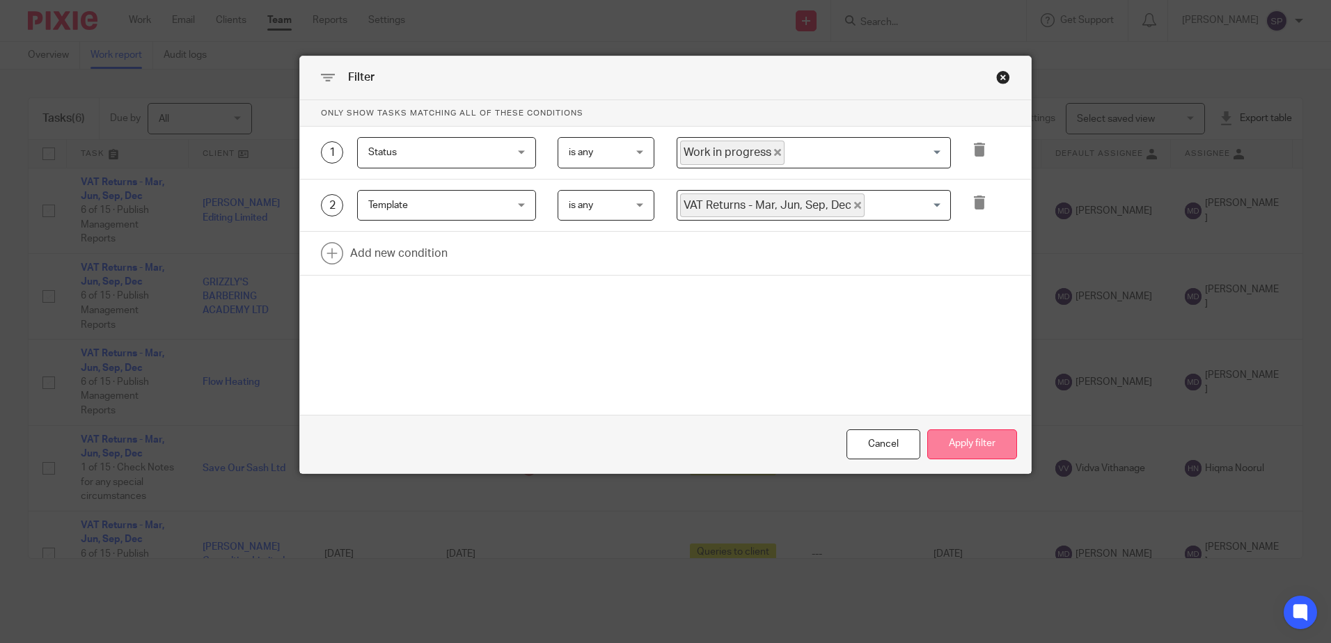
click at [942, 436] on button "Apply filter" at bounding box center [972, 444] width 90 height 30
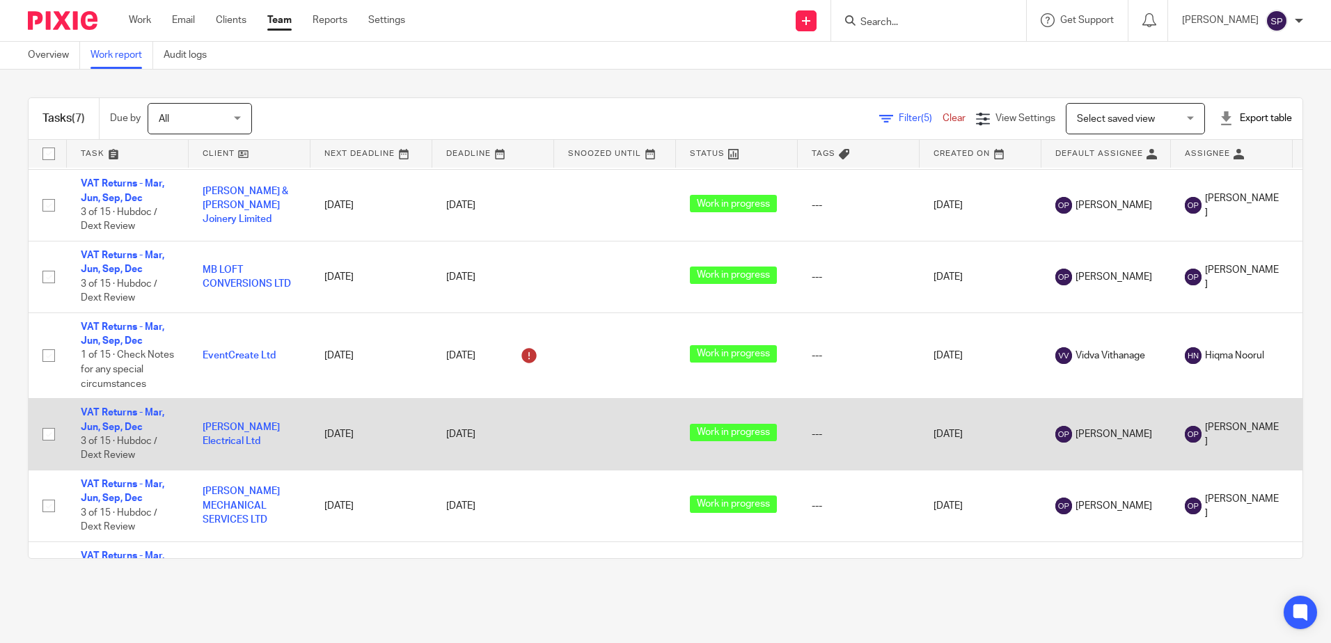
scroll to position [135, 0]
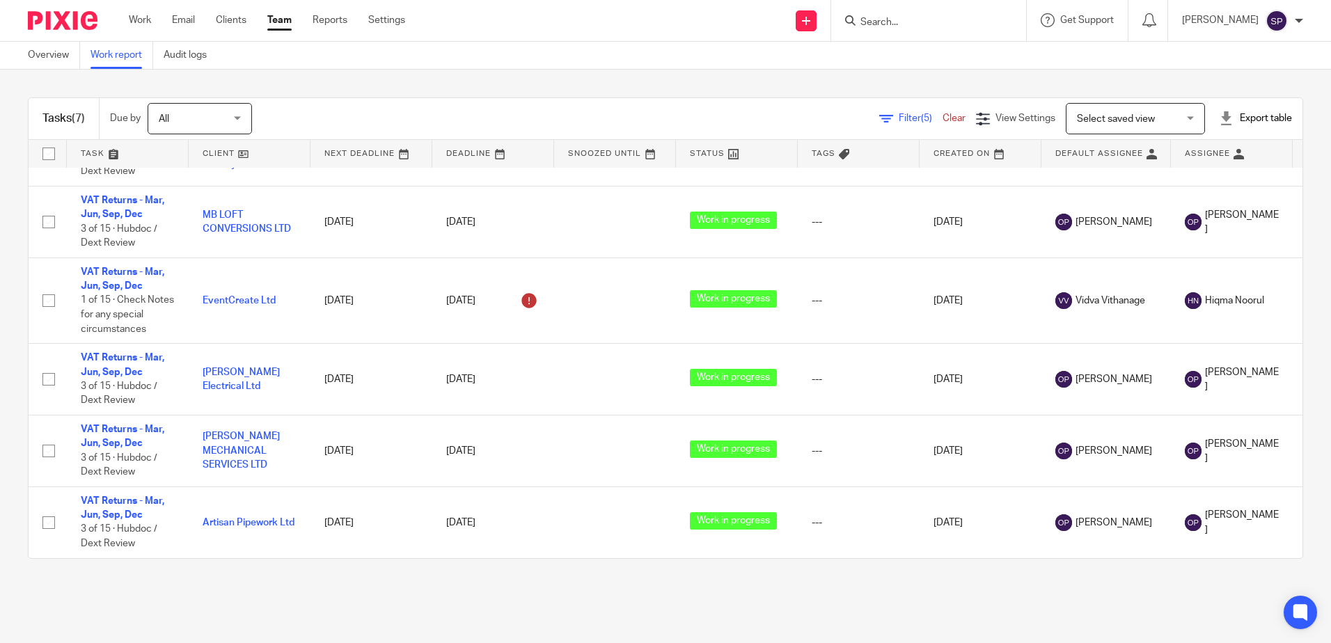
click at [879, 117] on link "Filter (5)" at bounding box center [910, 118] width 63 height 10
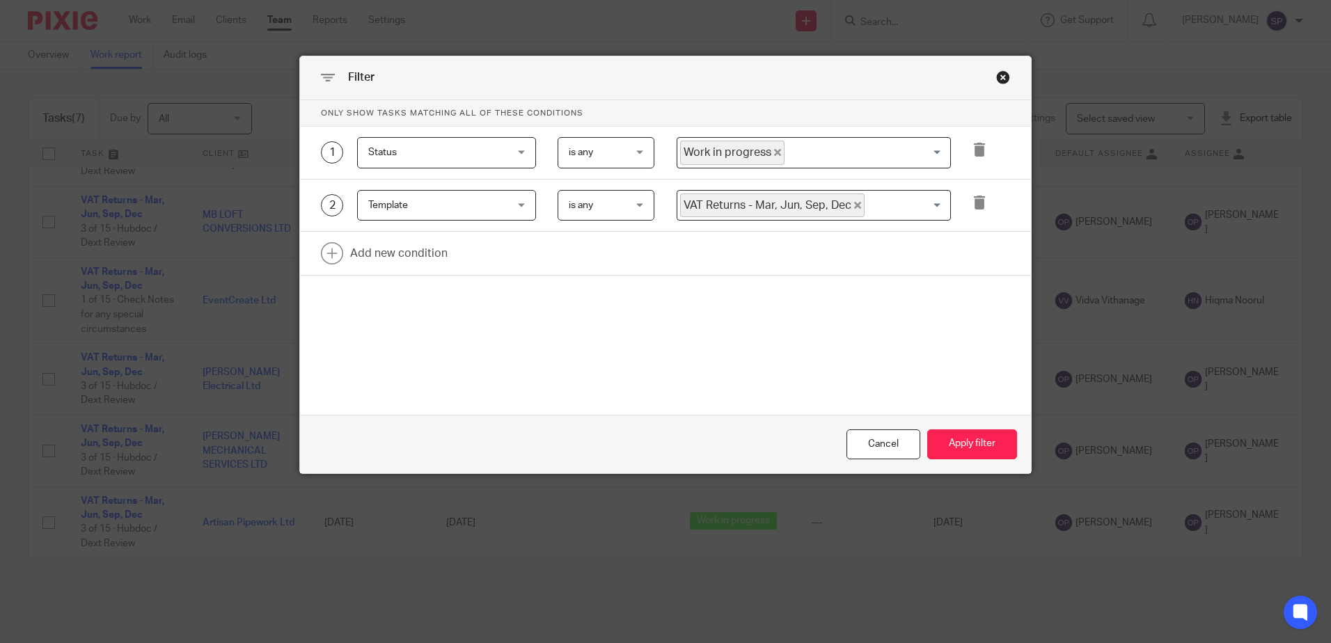
click at [774, 150] on icon "Deselect Work in progress" at bounding box center [777, 152] width 7 height 7
click at [772, 150] on input "Search for option" at bounding box center [810, 153] width 264 height 24
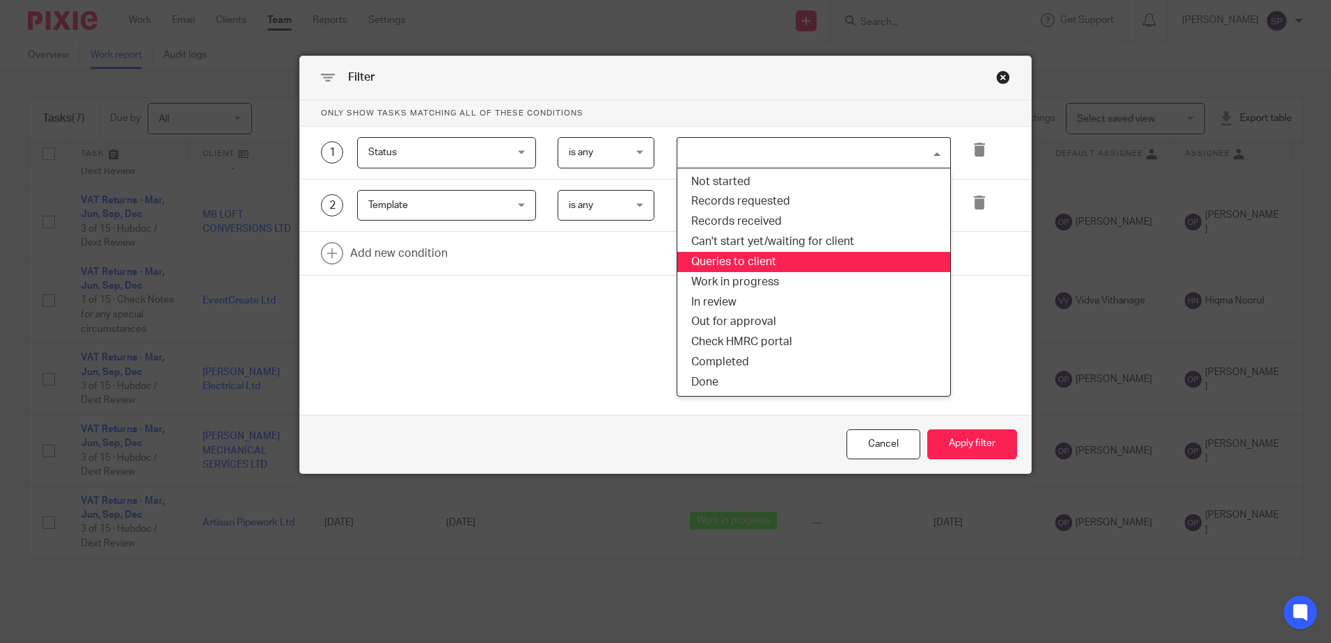
click at [744, 269] on li "Queries to client" at bounding box center [813, 262] width 273 height 20
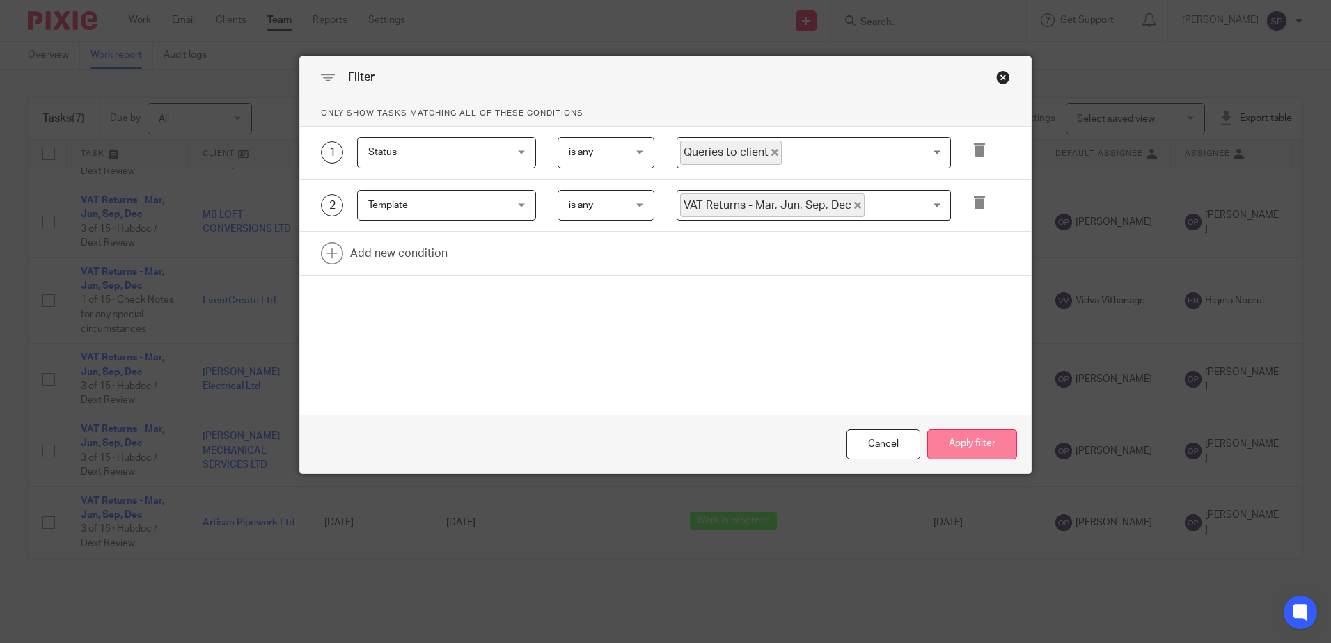
click at [961, 451] on button "Apply filter" at bounding box center [972, 444] width 90 height 30
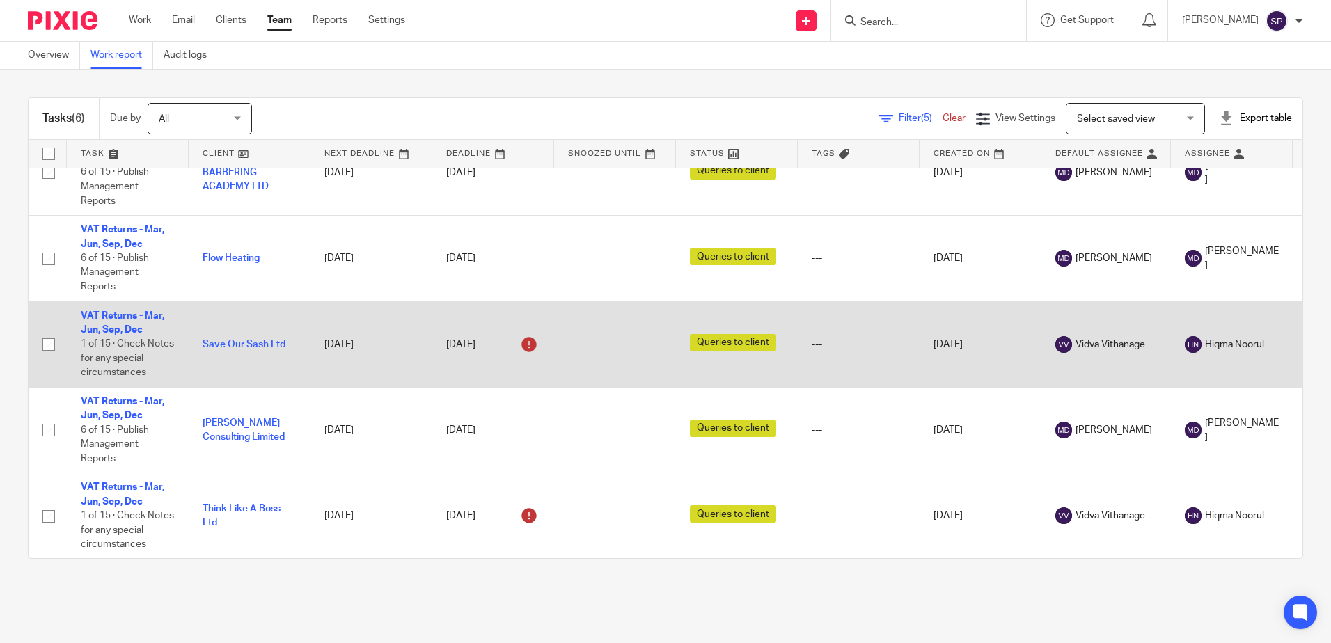
scroll to position [135, 0]
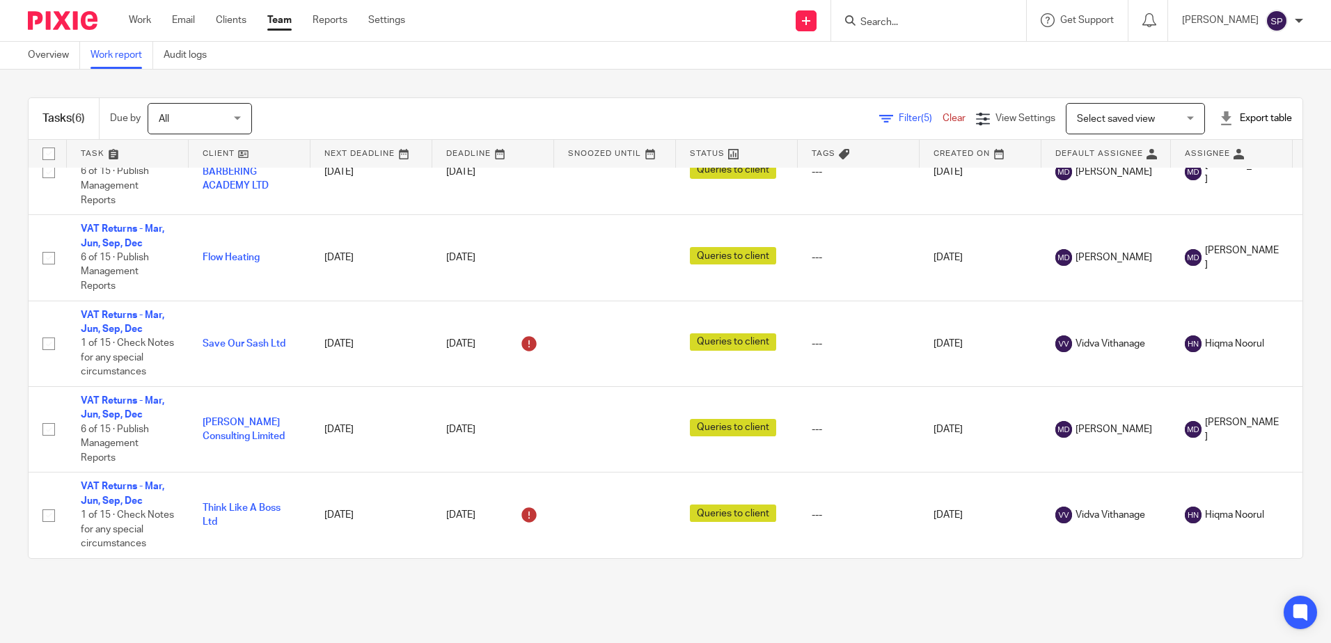
click at [879, 122] on link "Filter (5)" at bounding box center [910, 118] width 63 height 10
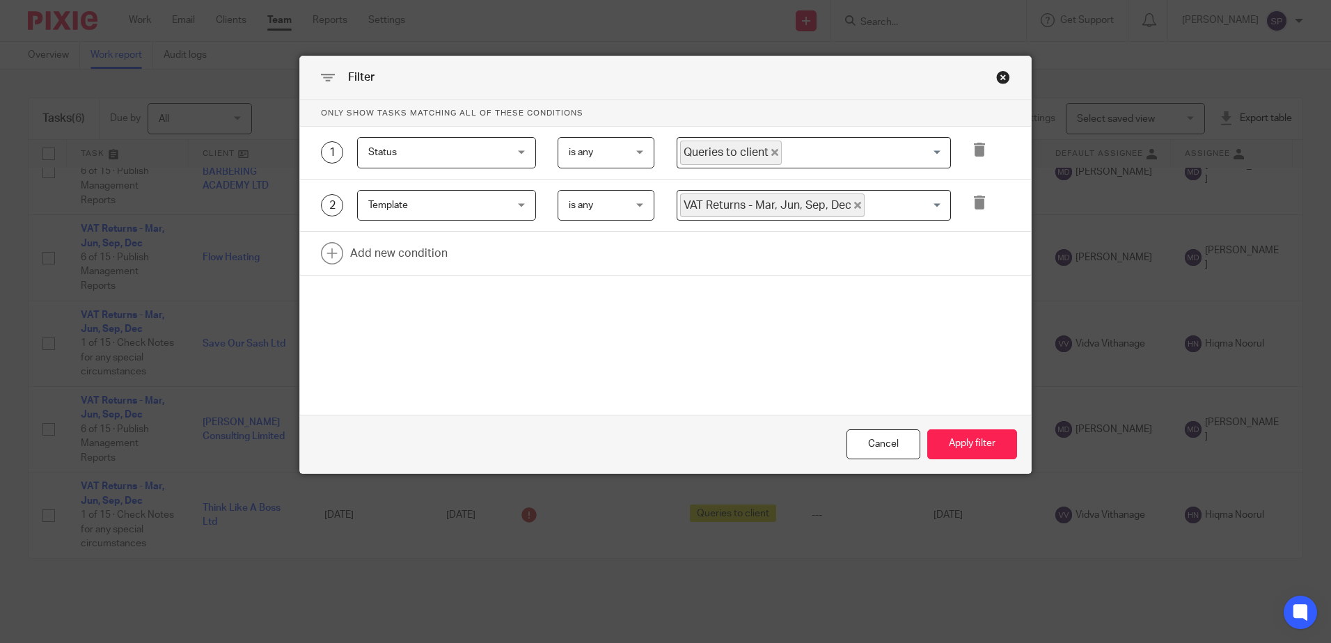
click at [771, 154] on icon "Deselect Queries to client" at bounding box center [774, 152] width 7 height 7
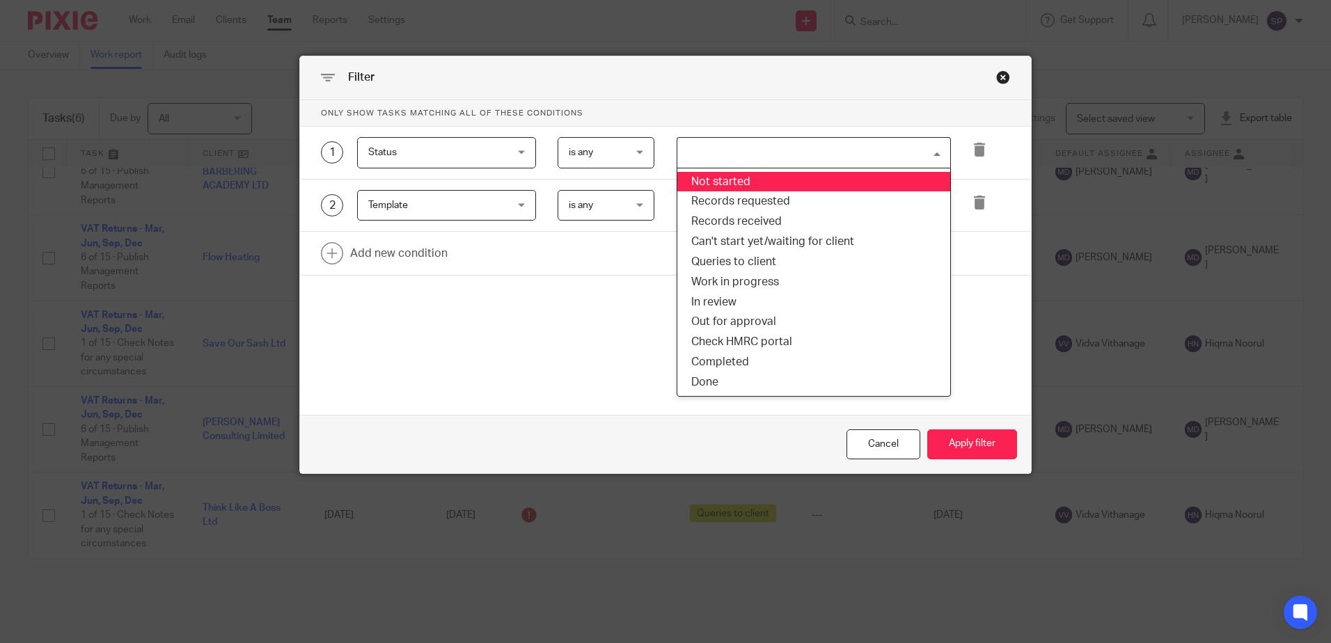
click at [754, 159] on input "Search for option" at bounding box center [810, 153] width 264 height 24
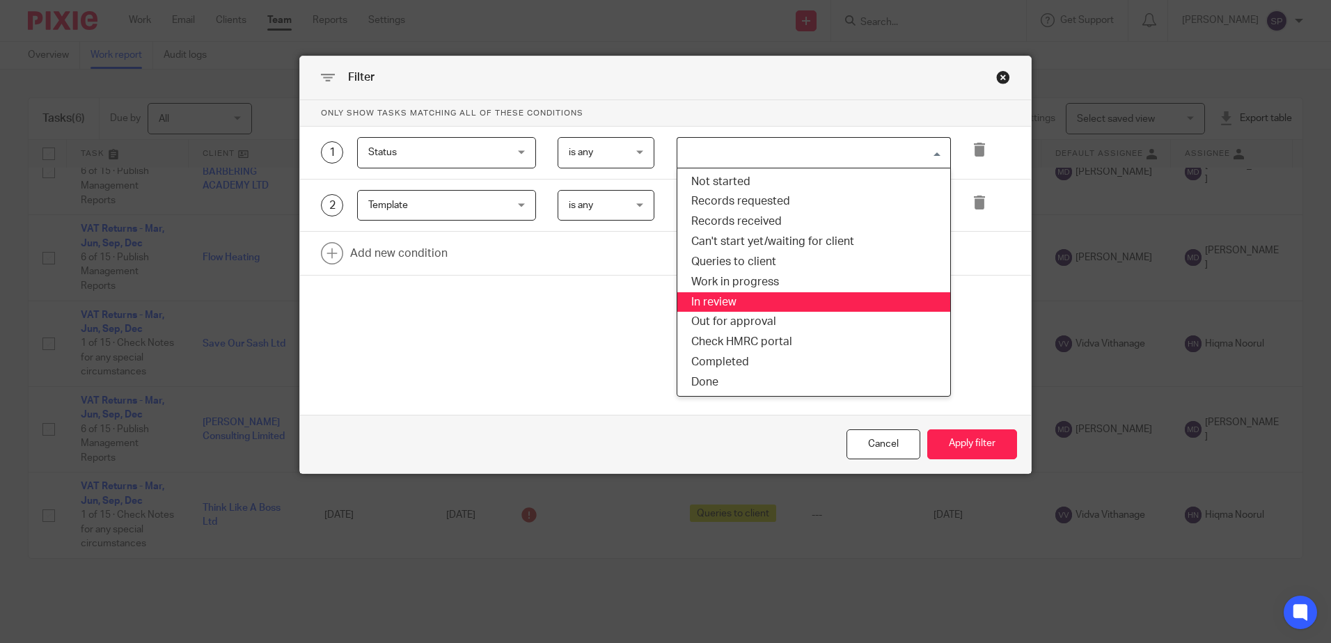
click at [719, 298] on li "In review" at bounding box center [813, 302] width 273 height 20
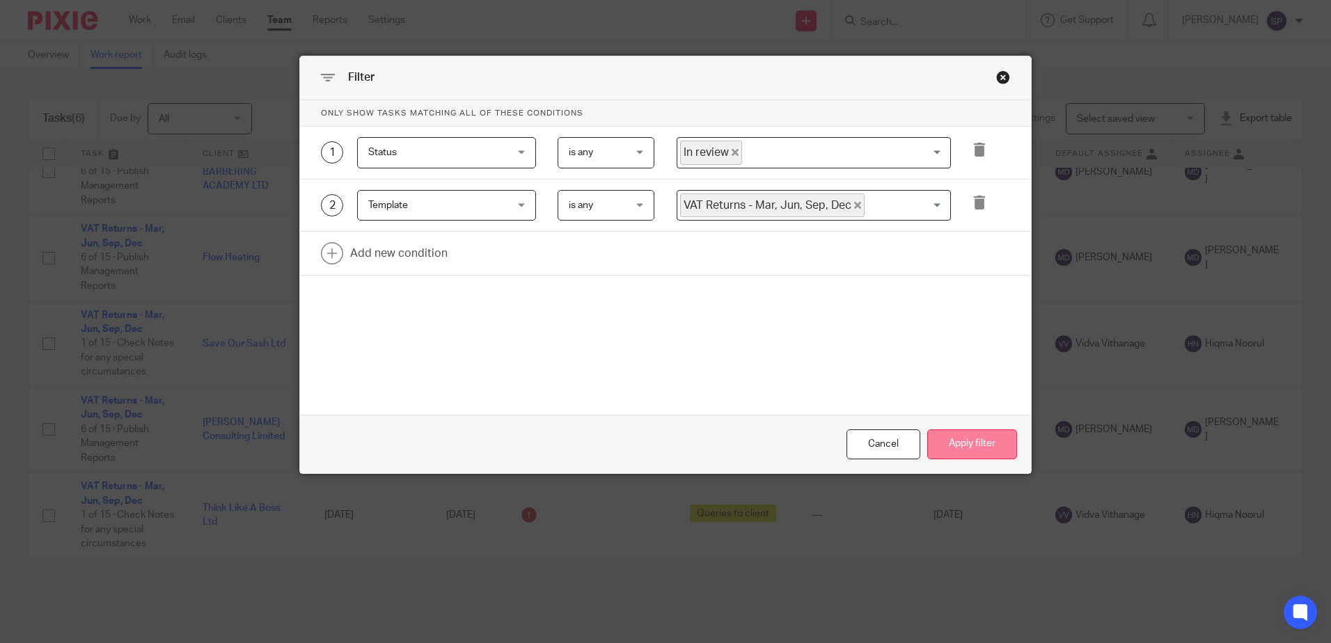
click at [953, 445] on button "Apply filter" at bounding box center [972, 444] width 90 height 30
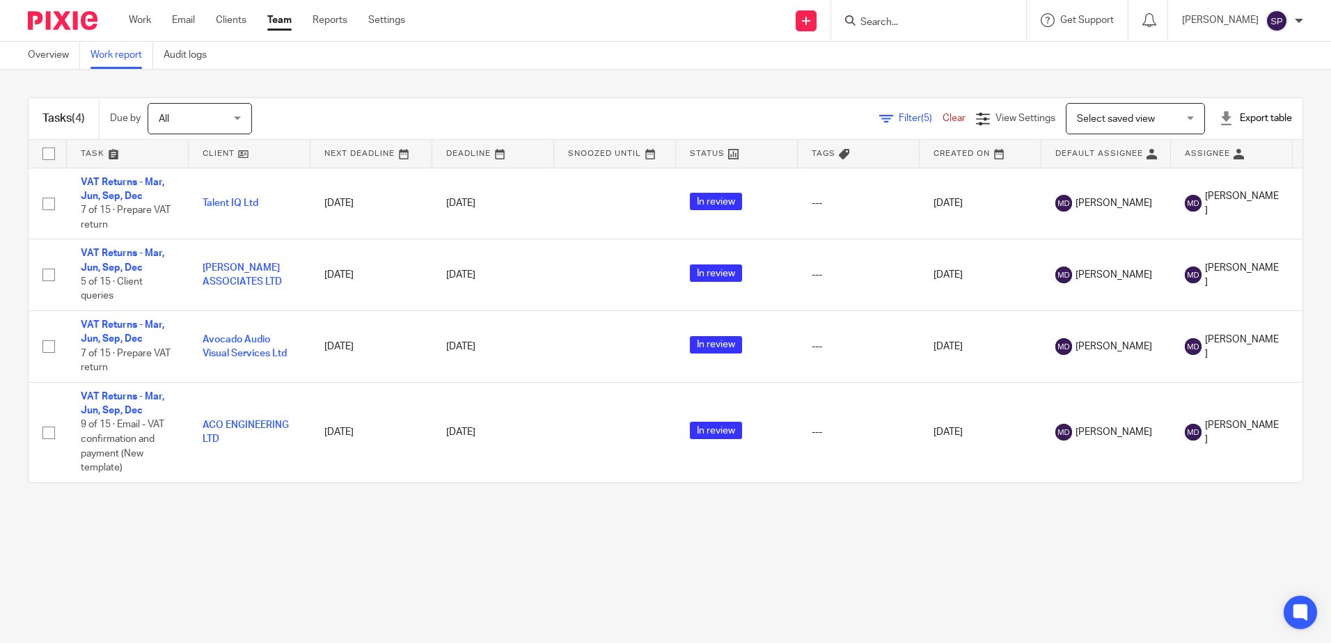
click at [898, 113] on span "Filter (5)" at bounding box center [920, 118] width 44 height 10
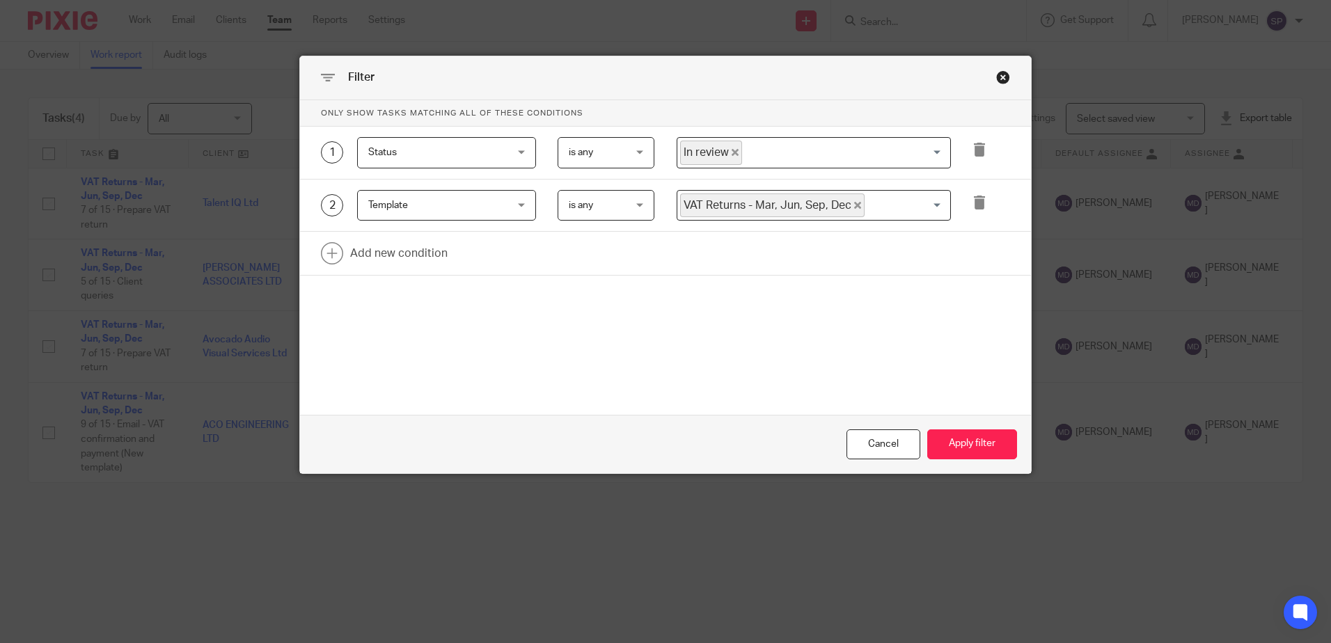
click at [731, 150] on icon "Deselect In review" at bounding box center [734, 152] width 7 height 7
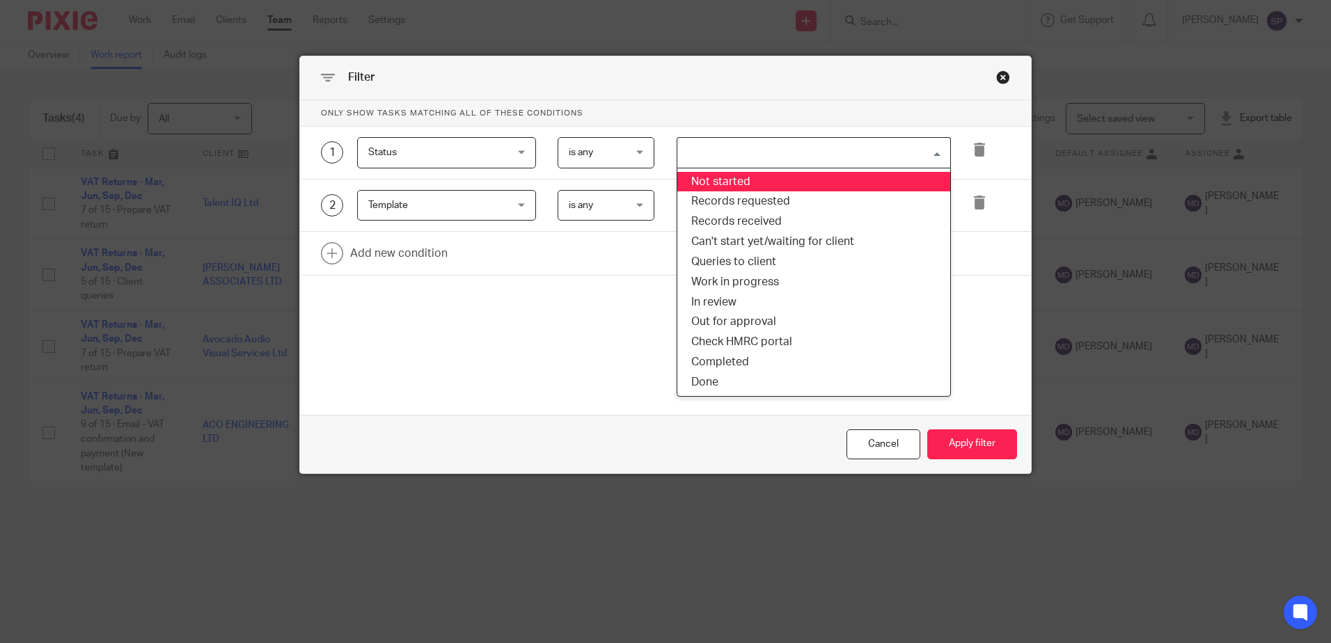
click at [726, 150] on input "Search for option" at bounding box center [810, 153] width 264 height 24
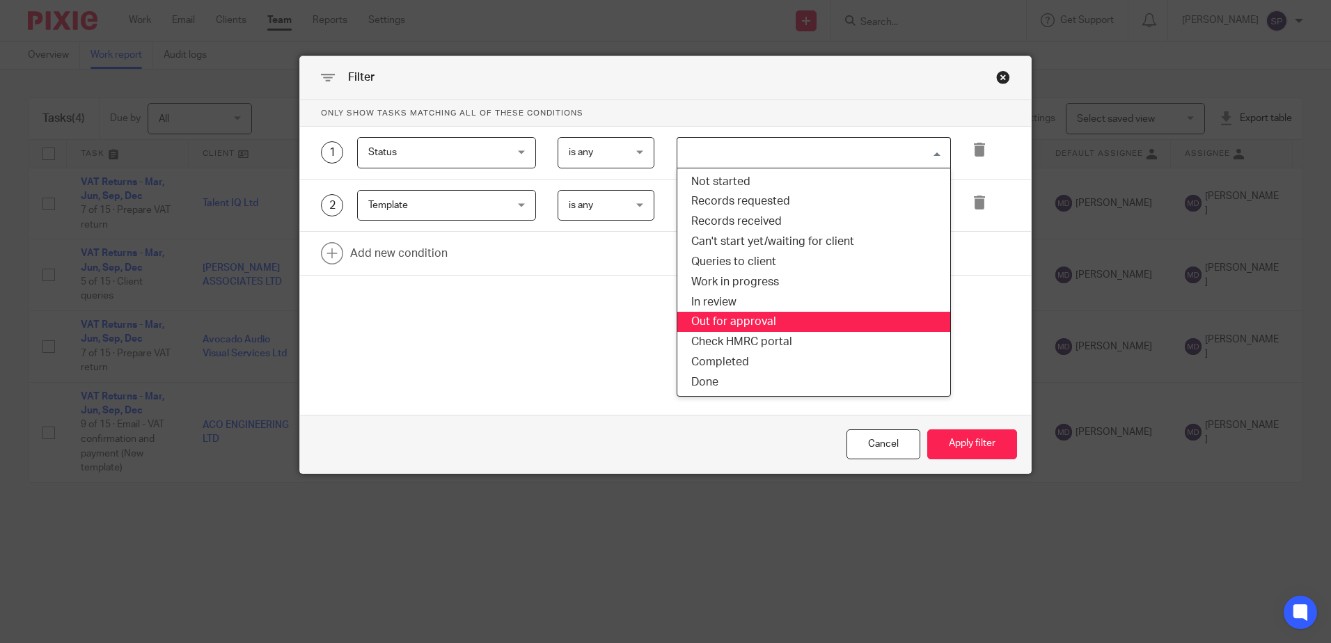
click at [702, 322] on li "Out for approval" at bounding box center [813, 322] width 273 height 20
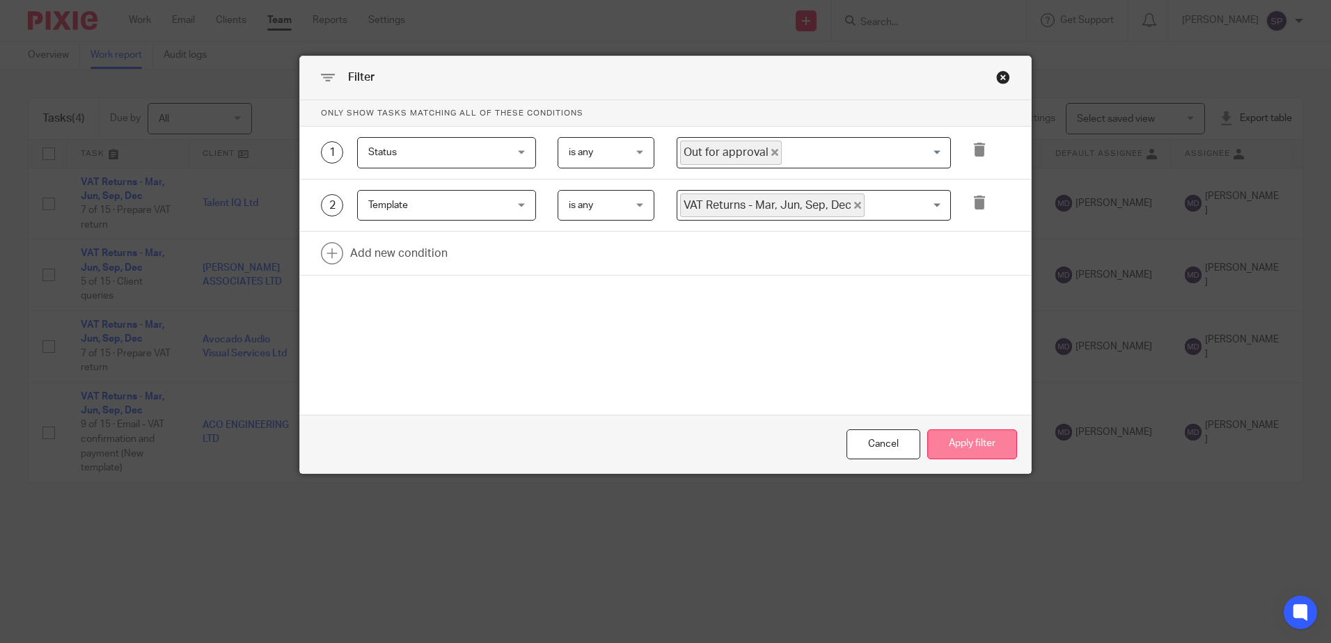
click at [960, 451] on button "Apply filter" at bounding box center [972, 444] width 90 height 30
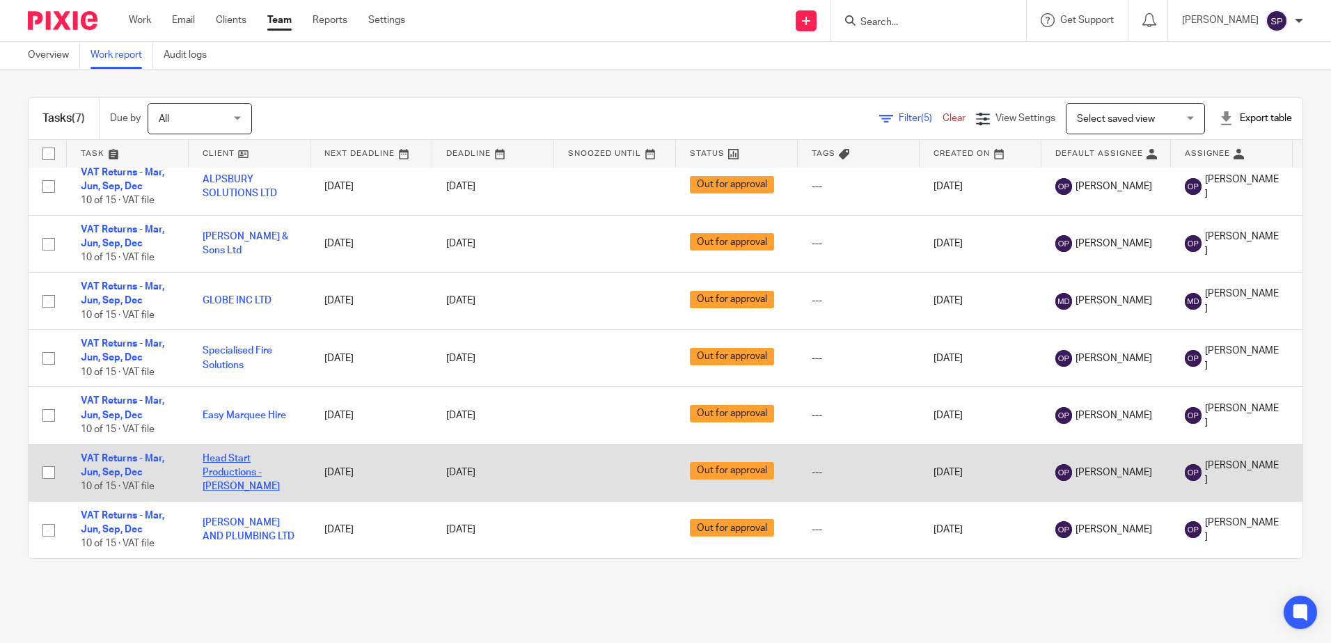
scroll to position [20, 0]
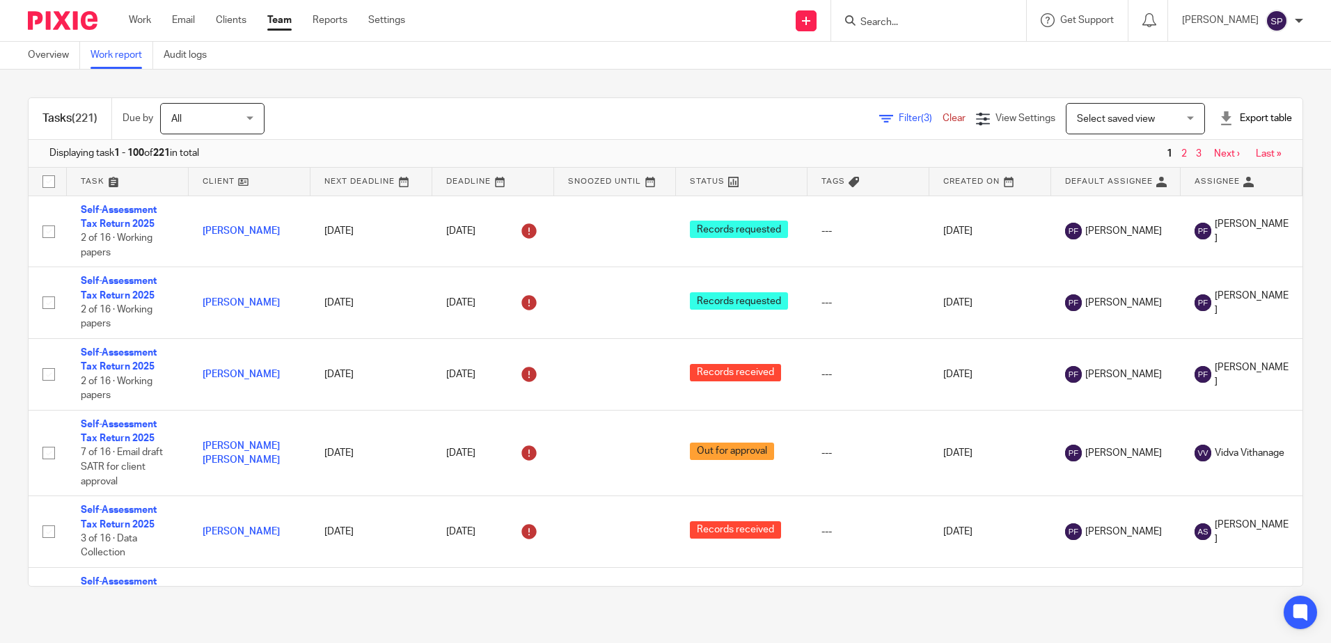
click at [898, 116] on span "Filter (3)" at bounding box center [920, 118] width 44 height 10
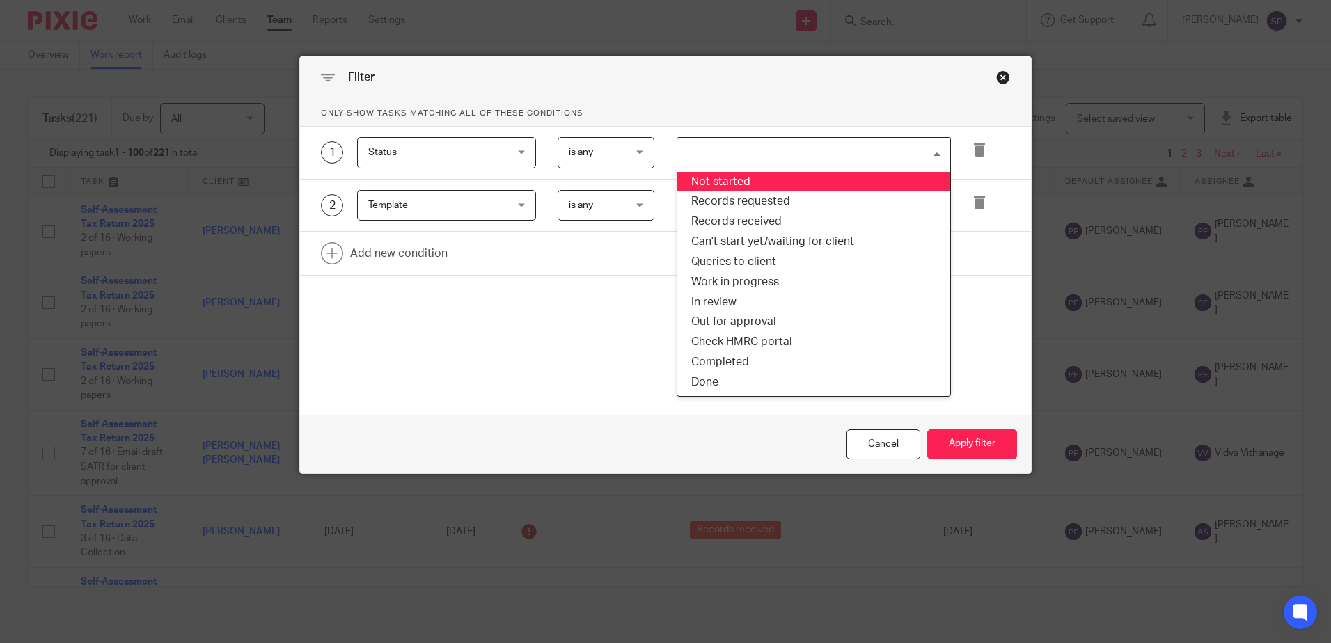
click at [708, 145] on input "Search for option" at bounding box center [810, 153] width 264 height 24
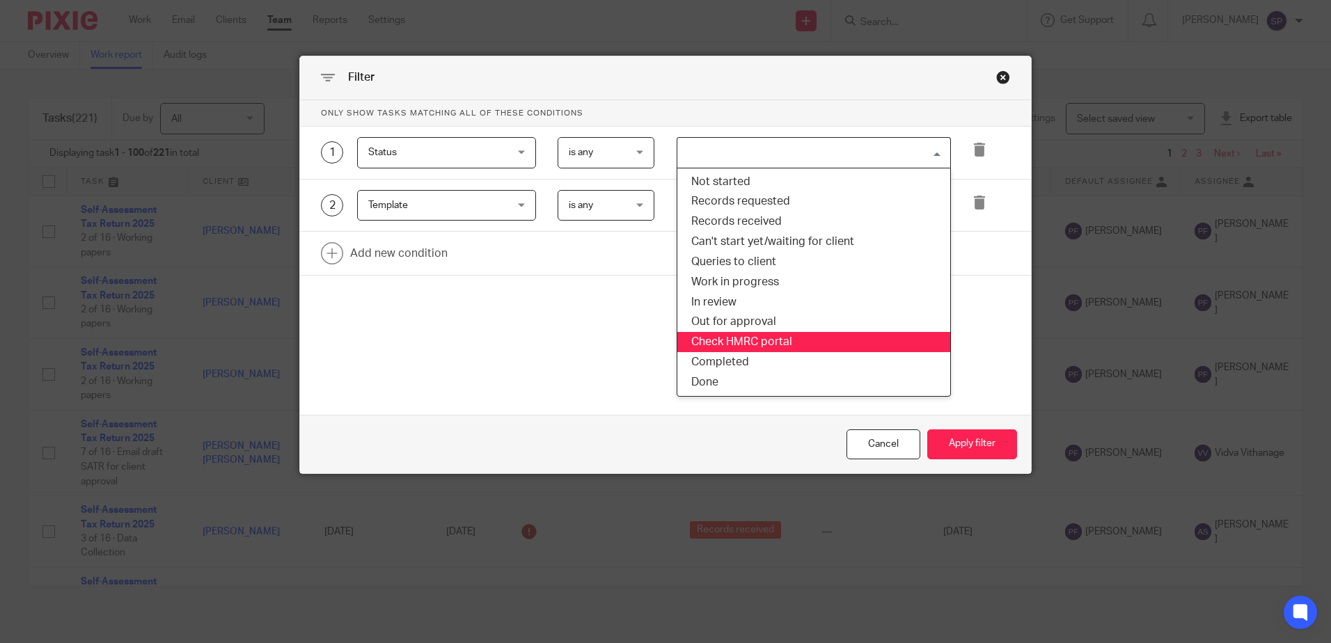
click at [740, 333] on li "Check HMRC portal" at bounding box center [813, 342] width 273 height 20
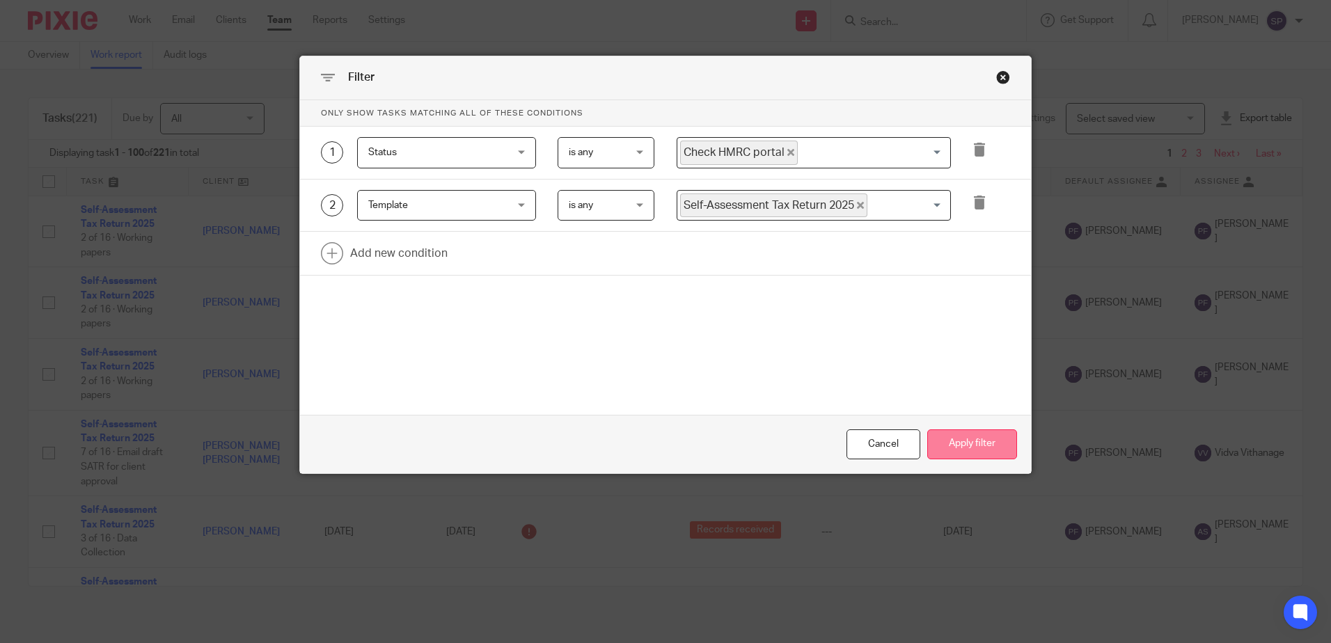
click at [985, 438] on button "Apply filter" at bounding box center [972, 444] width 90 height 30
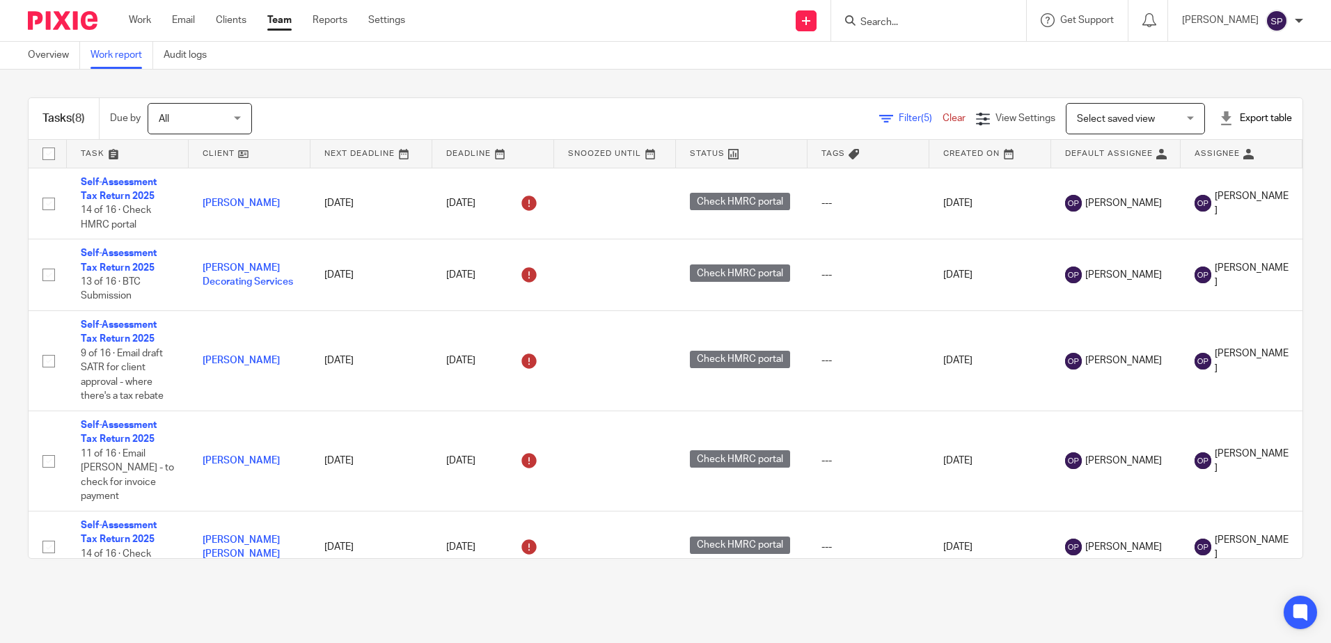
click at [898, 119] on span "Filter (5)" at bounding box center [920, 118] width 44 height 10
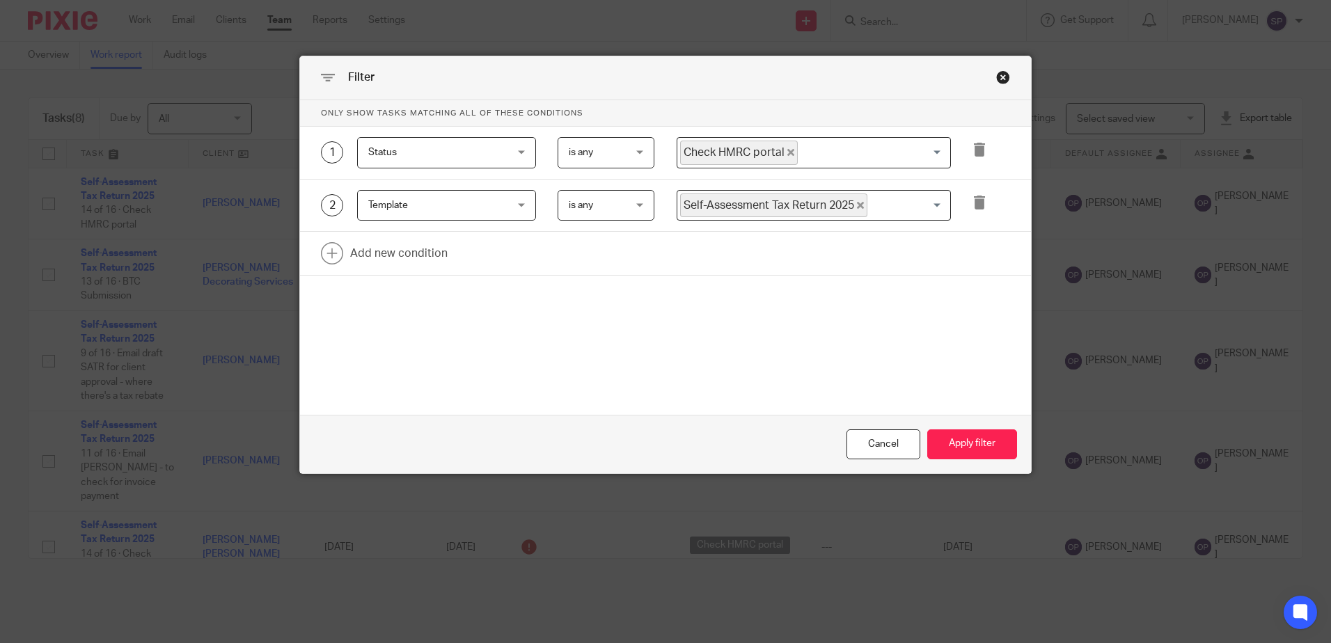
click at [787, 154] on icon "Deselect Check HMRC portal" at bounding box center [790, 152] width 7 height 7
click at [768, 154] on input "Search for option" at bounding box center [810, 153] width 264 height 24
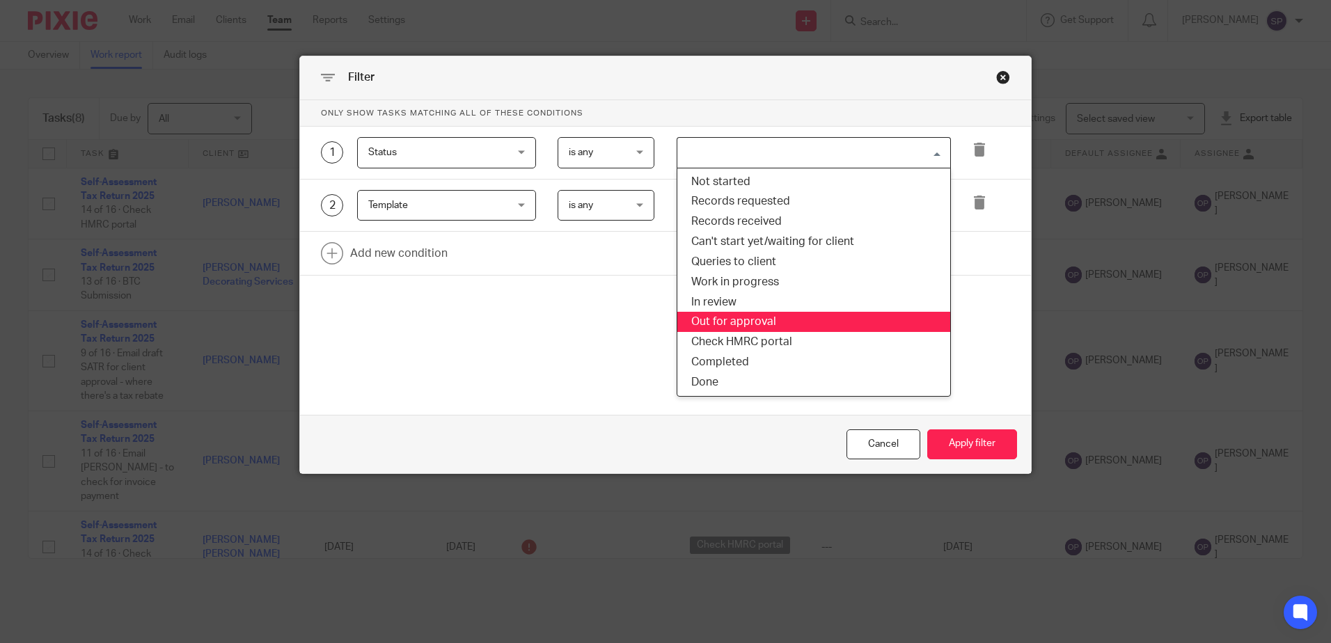
click at [750, 319] on li "Out for approval" at bounding box center [813, 322] width 273 height 20
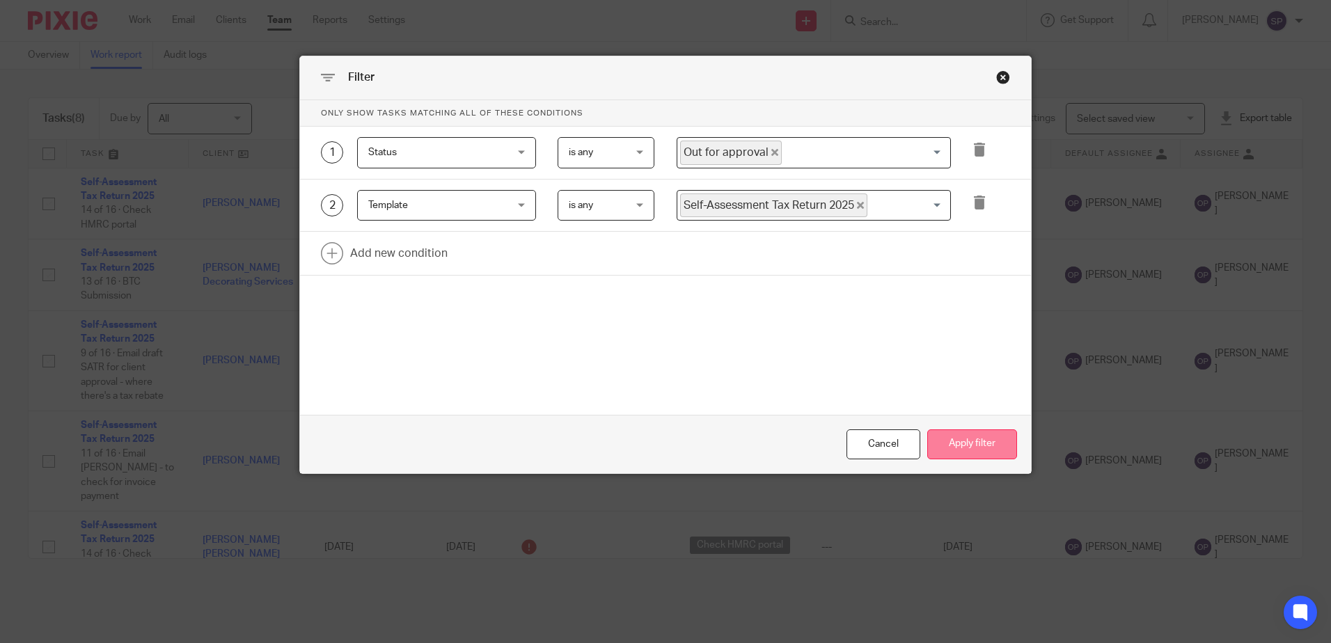
click at [989, 455] on button "Apply filter" at bounding box center [972, 444] width 90 height 30
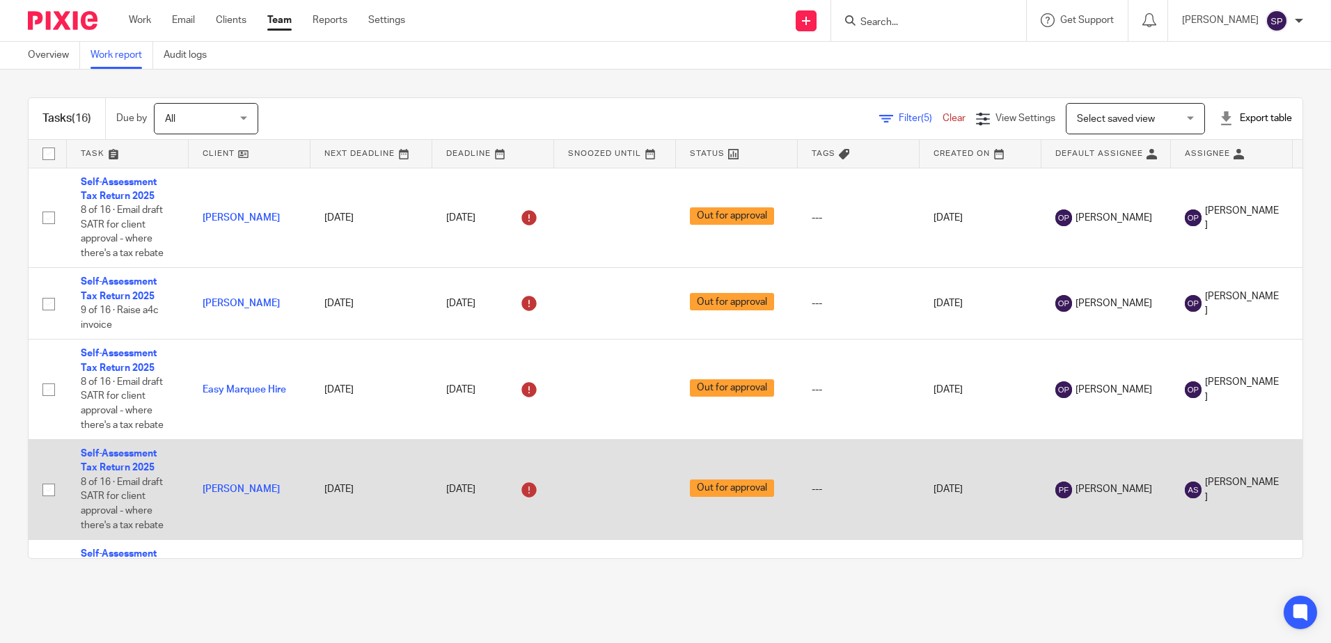
scroll to position [139, 0]
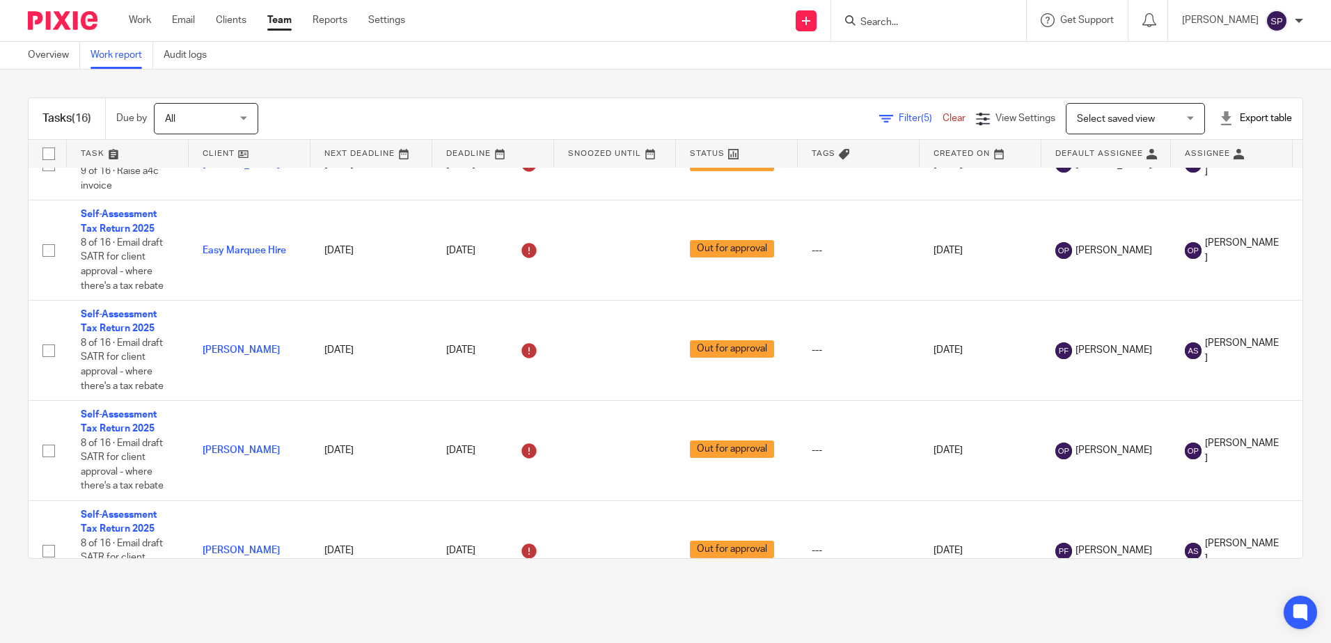
click at [898, 122] on span "Filter (5)" at bounding box center [920, 118] width 44 height 10
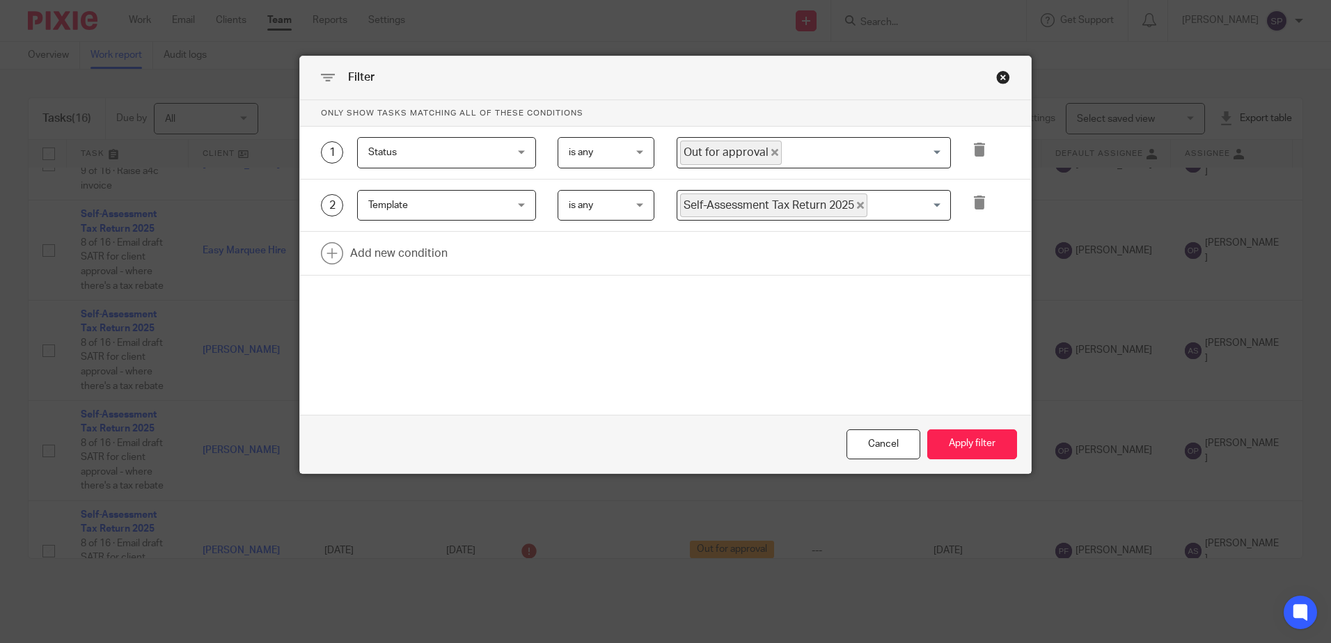
click at [771, 153] on icon "Deselect Out for approval" at bounding box center [774, 152] width 7 height 7
click at [970, 439] on button "Apply filter" at bounding box center [972, 444] width 90 height 30
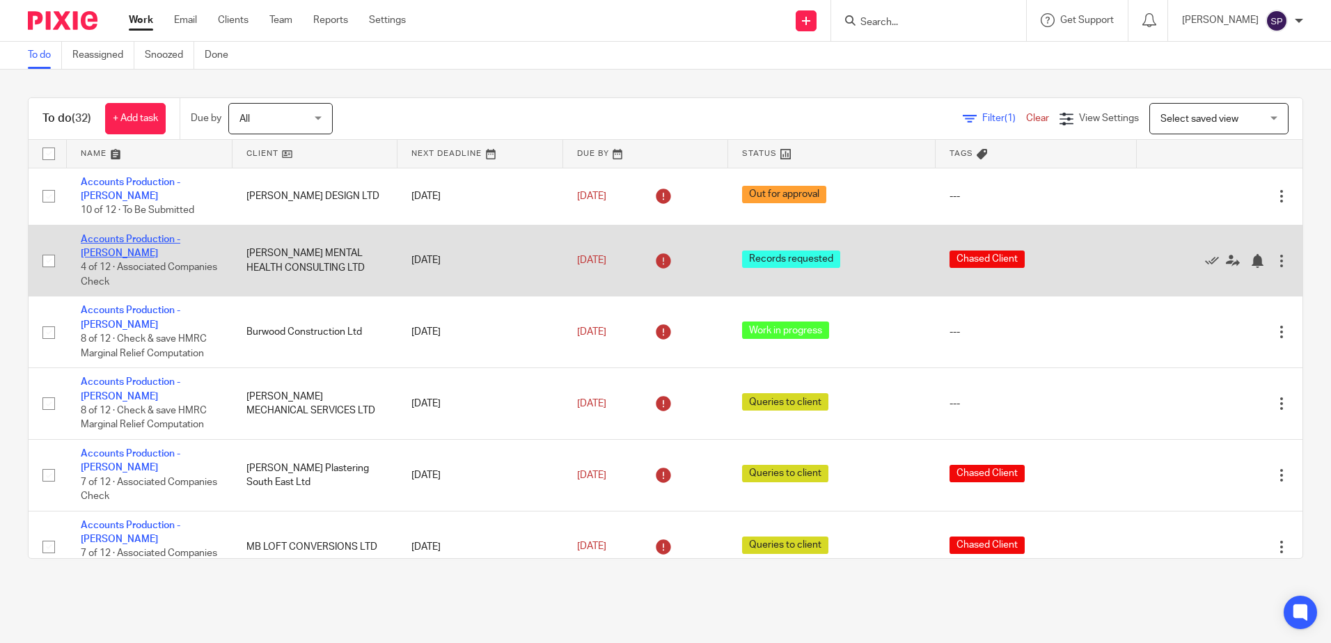
click at [148, 235] on link "Accounts Production - Sarah" at bounding box center [131, 247] width 100 height 24
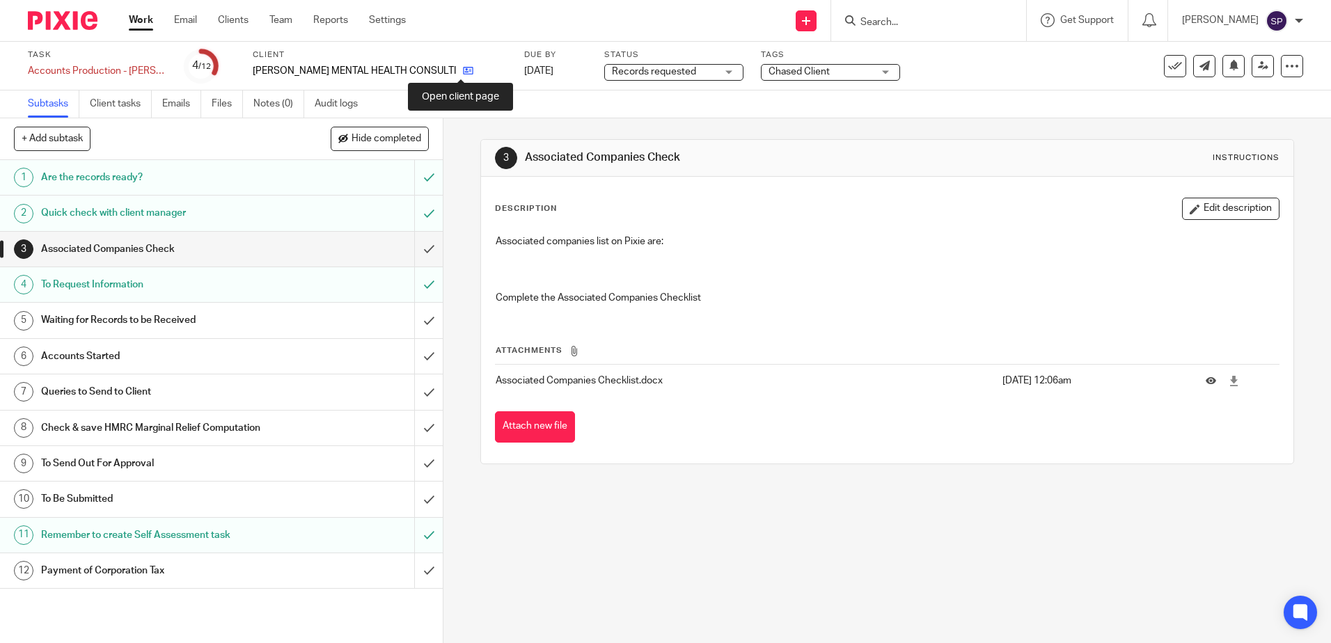
click at [463, 70] on icon at bounding box center [468, 70] width 10 height 10
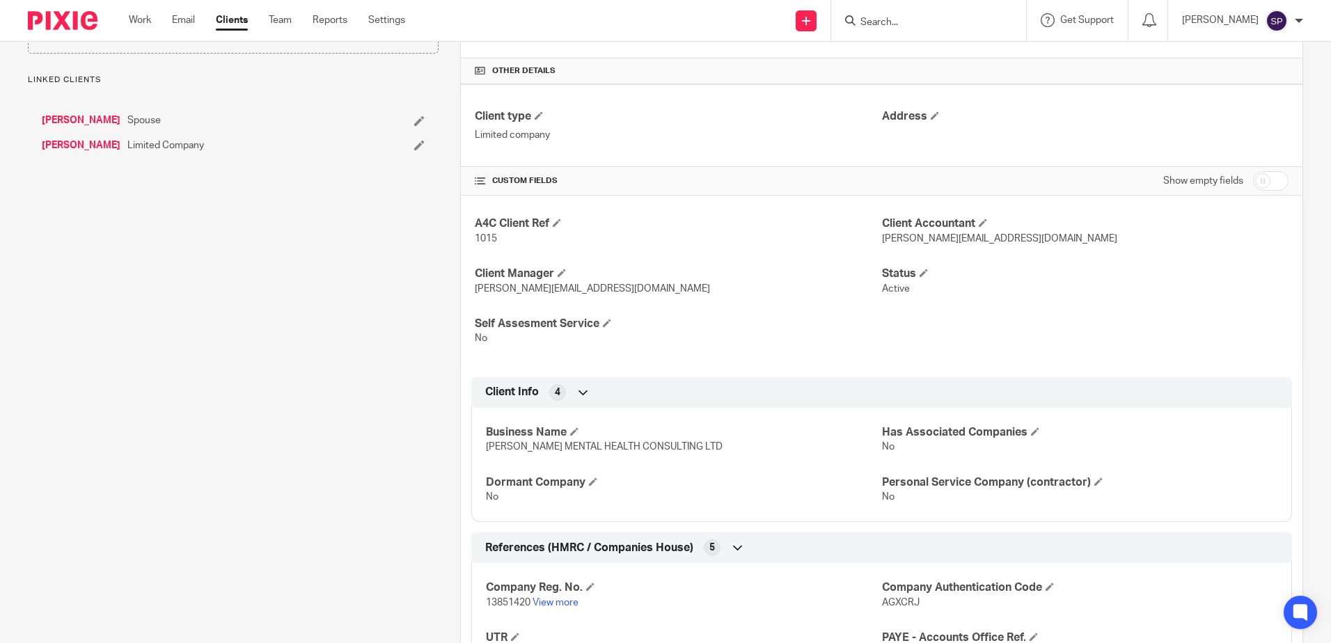
scroll to position [348, 0]
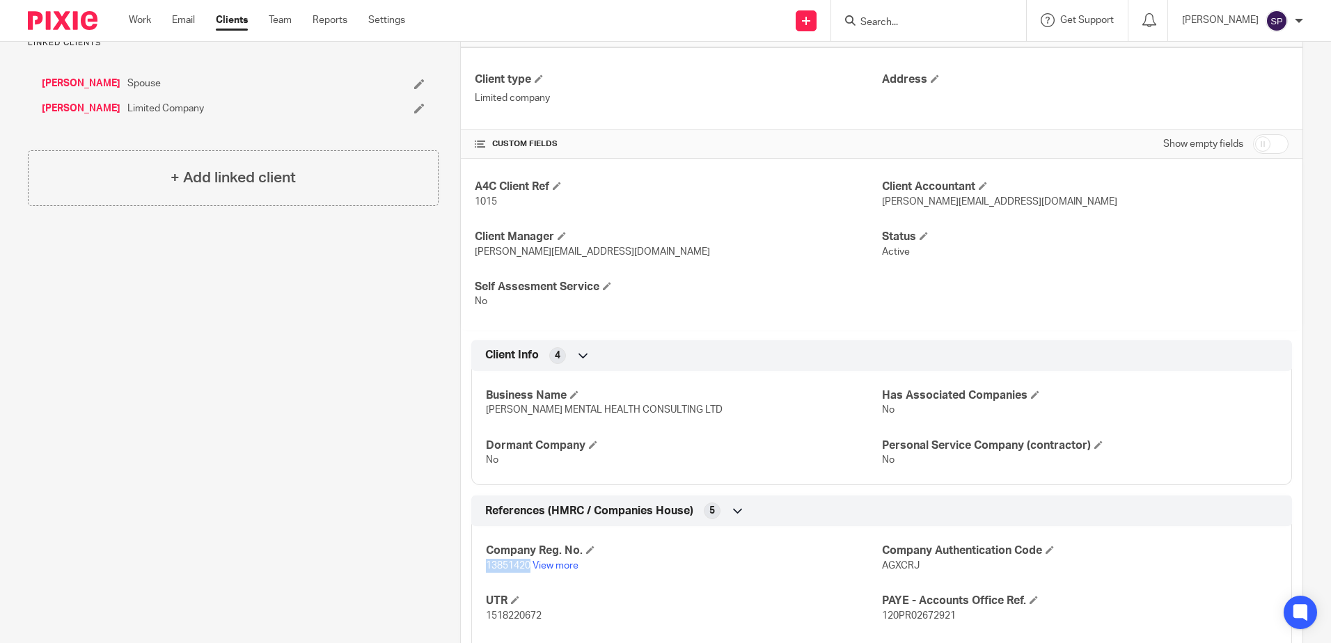
drag, startPoint x: 482, startPoint y: 566, endPoint x: 527, endPoint y: 564, distance: 44.6
click at [527, 564] on span "13851420" at bounding box center [508, 566] width 45 height 10
copy span "13851420"
click at [136, 15] on link "Work" at bounding box center [140, 20] width 22 height 14
